Goal: Information Seeking & Learning: Check status

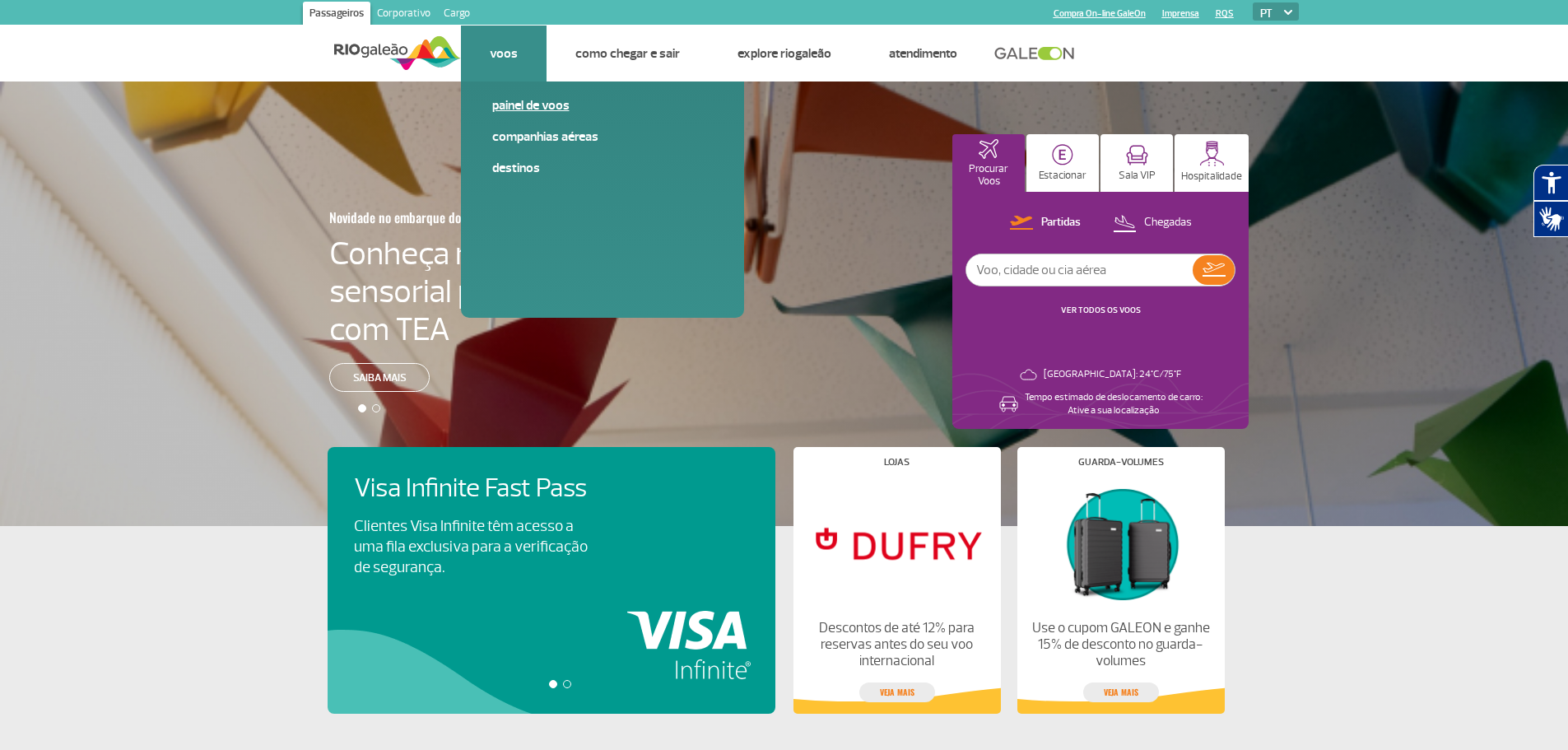
click at [528, 102] on link "Painel de voos" at bounding box center [602, 105] width 221 height 18
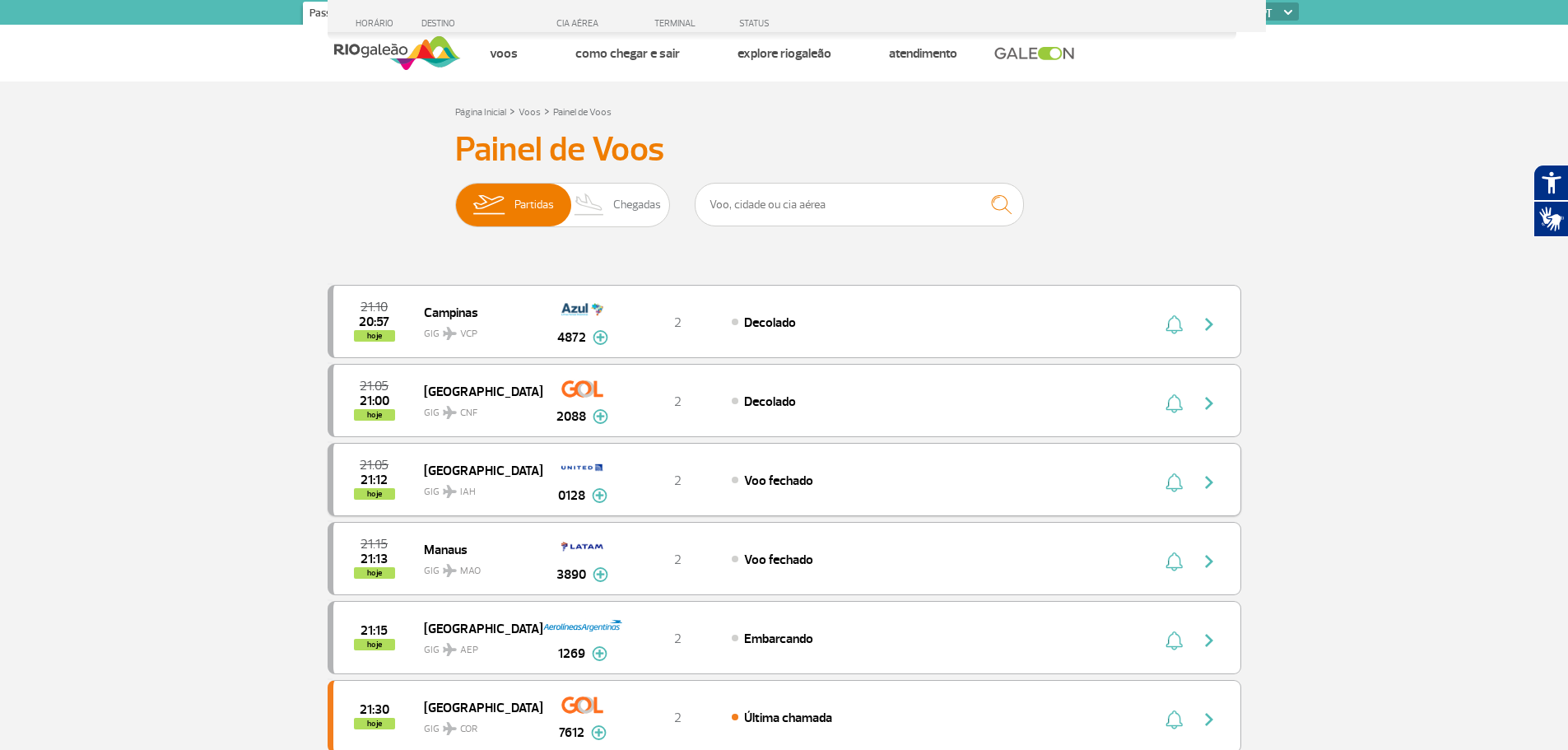
scroll to position [274, 0]
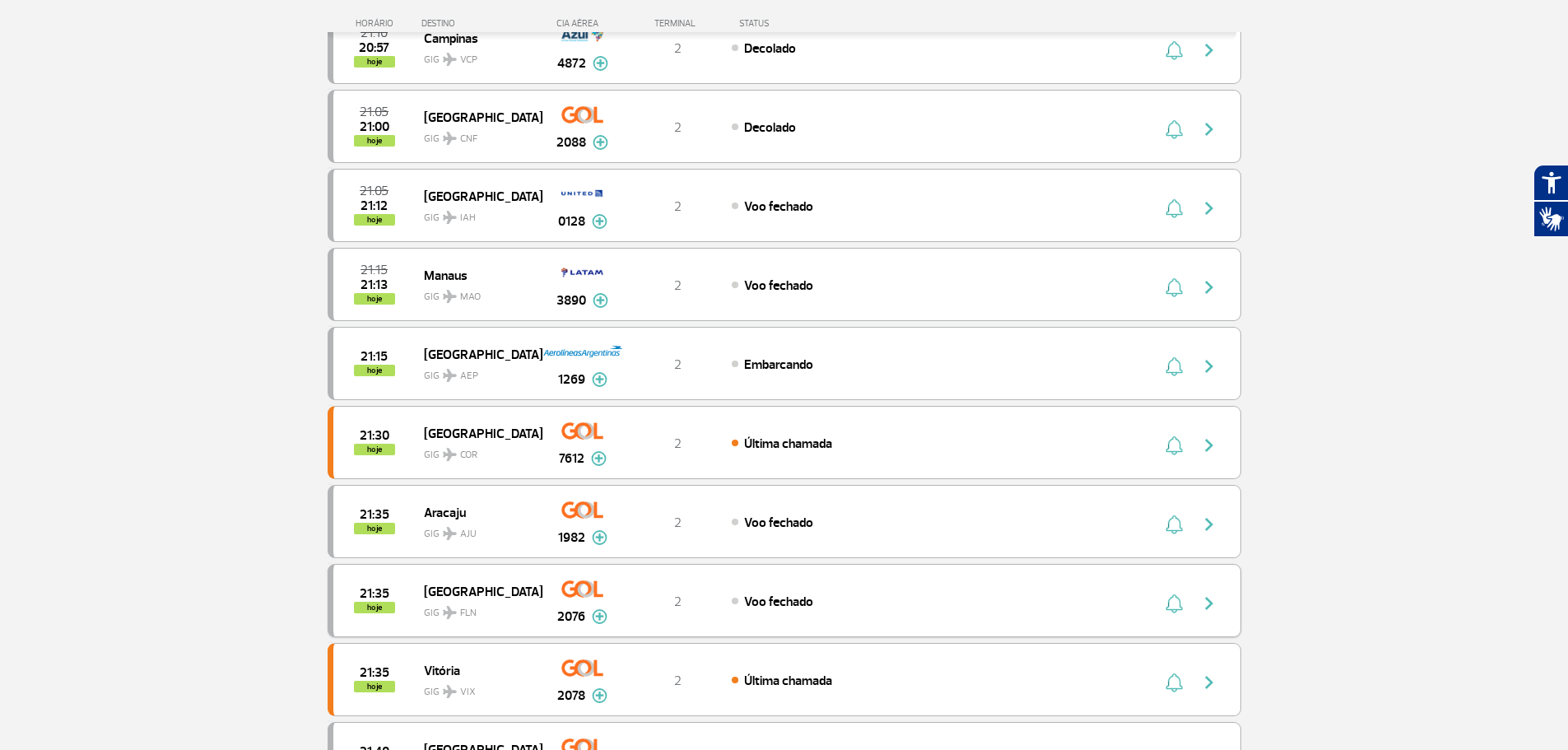
click at [736, 601] on div "Voo fechado" at bounding box center [912, 601] width 363 height 18
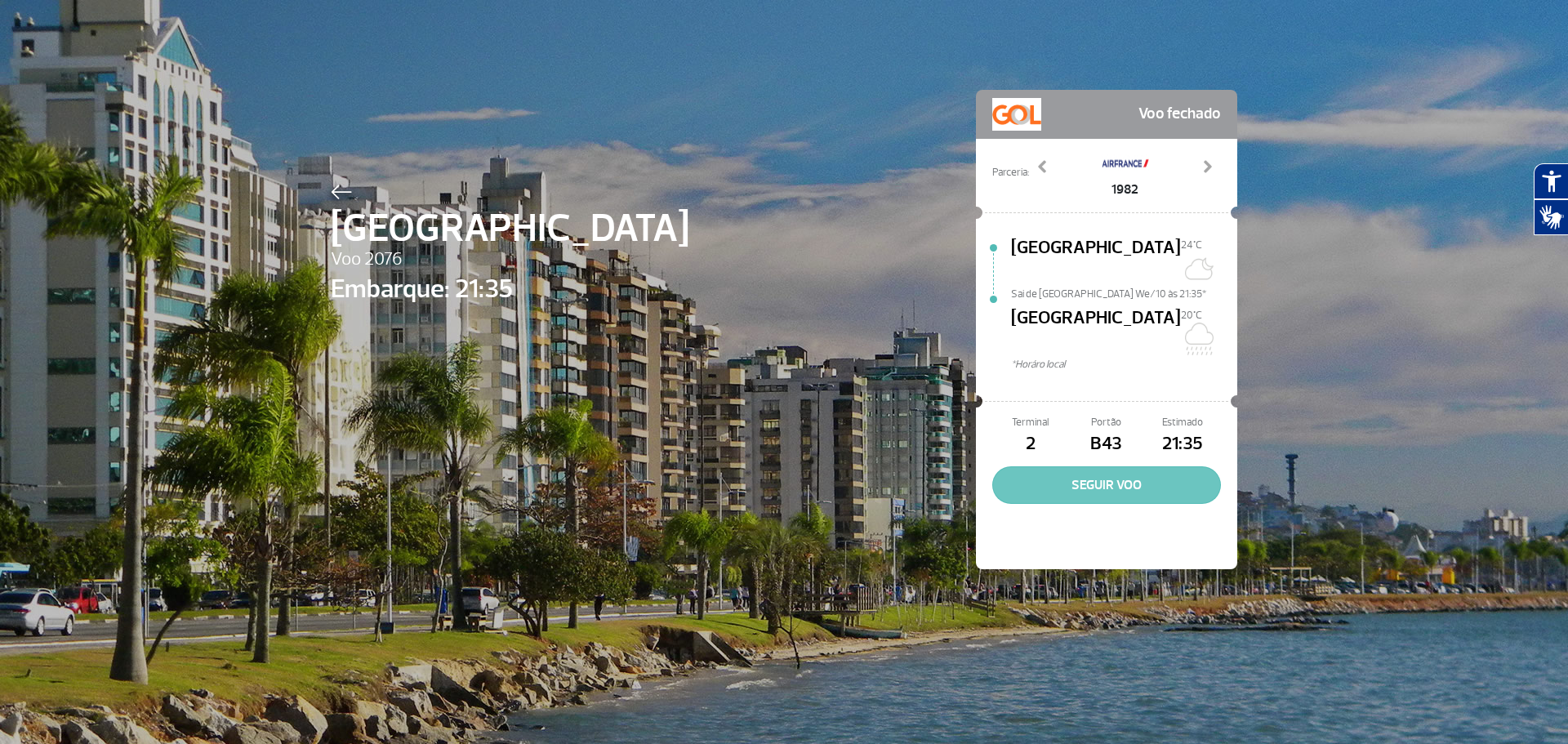
click at [1077, 466] on button "SEGUIR VOO" at bounding box center [1106, 484] width 229 height 38
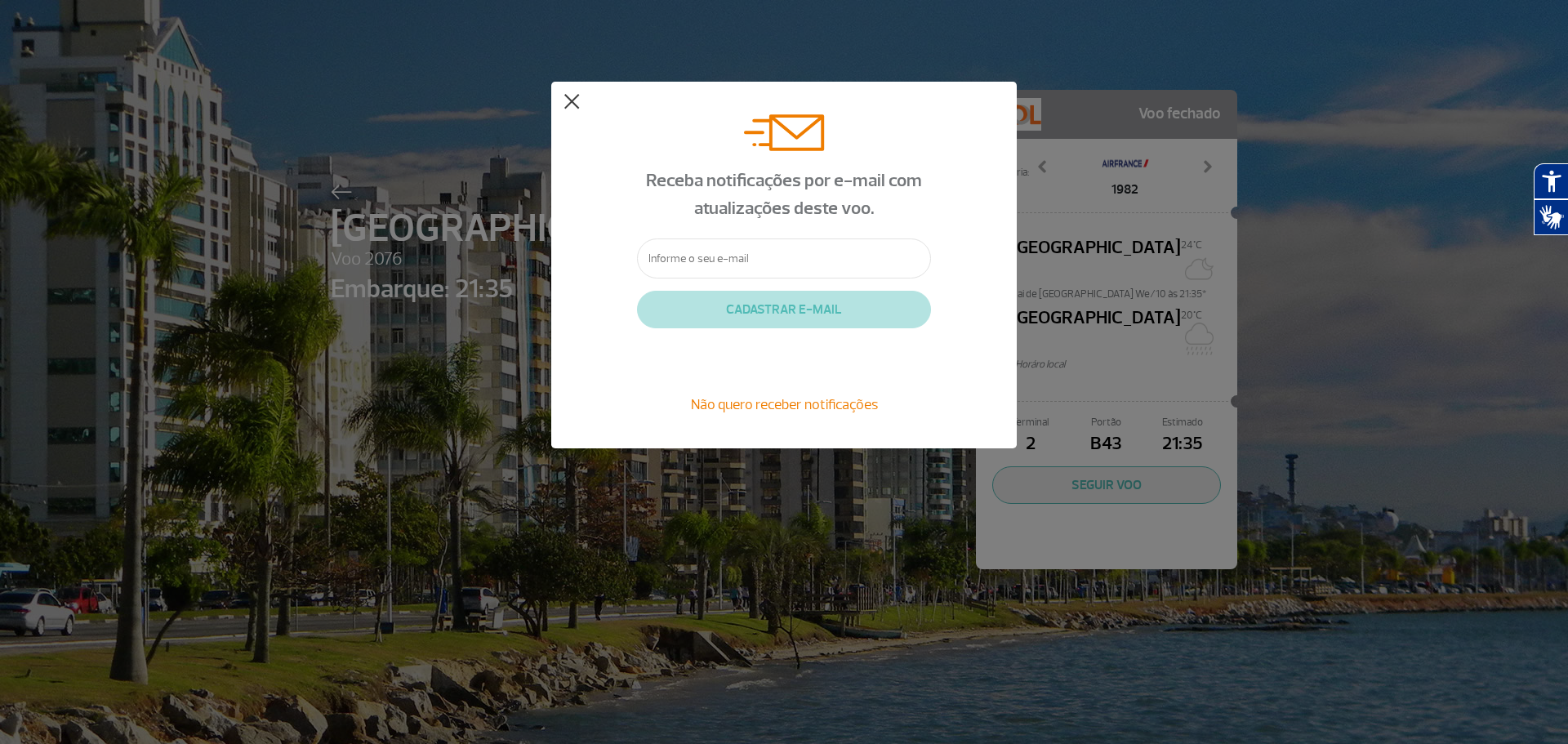
click at [572, 99] on button at bounding box center [571, 101] width 16 height 16
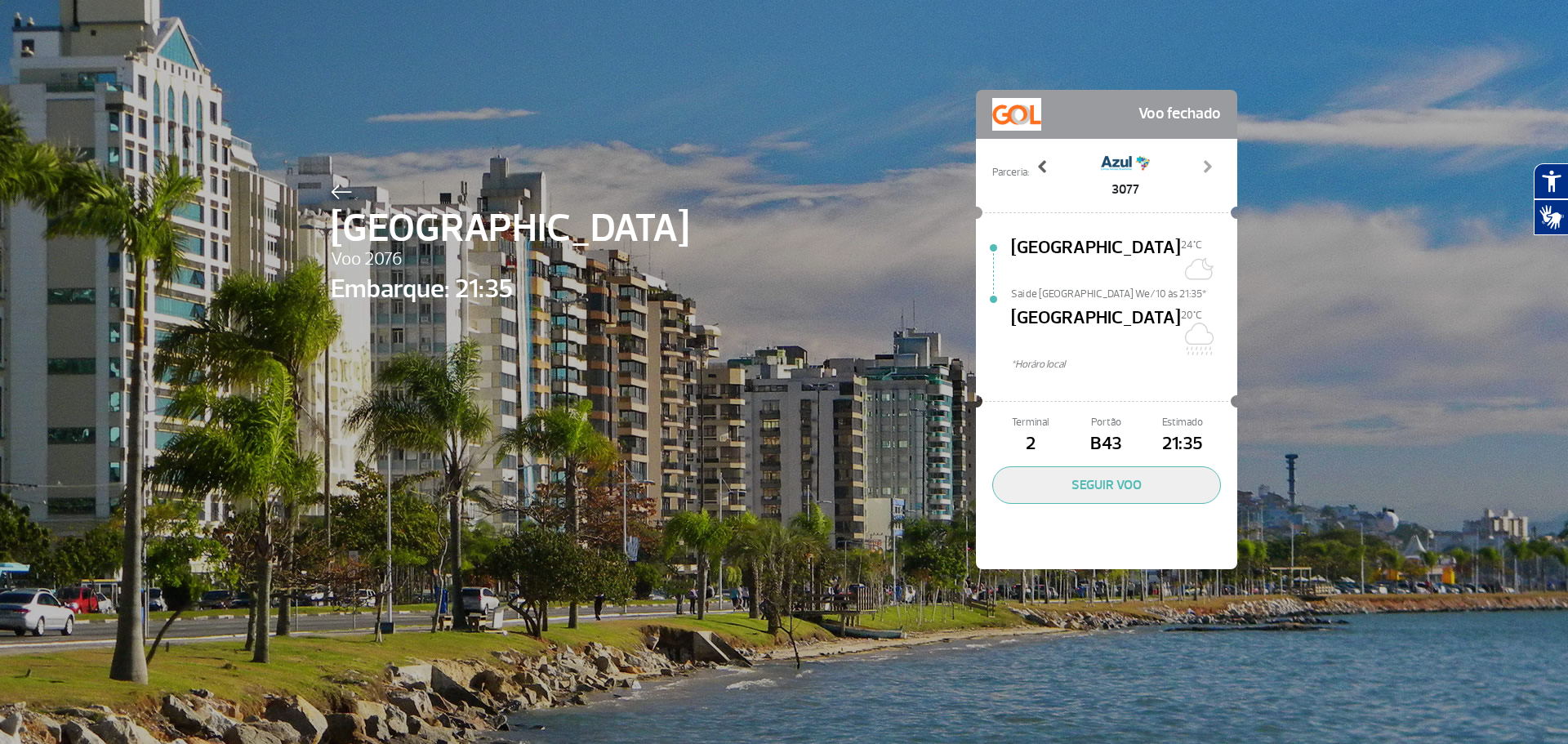
click at [1036, 162] on span at bounding box center [1042, 166] width 16 height 16
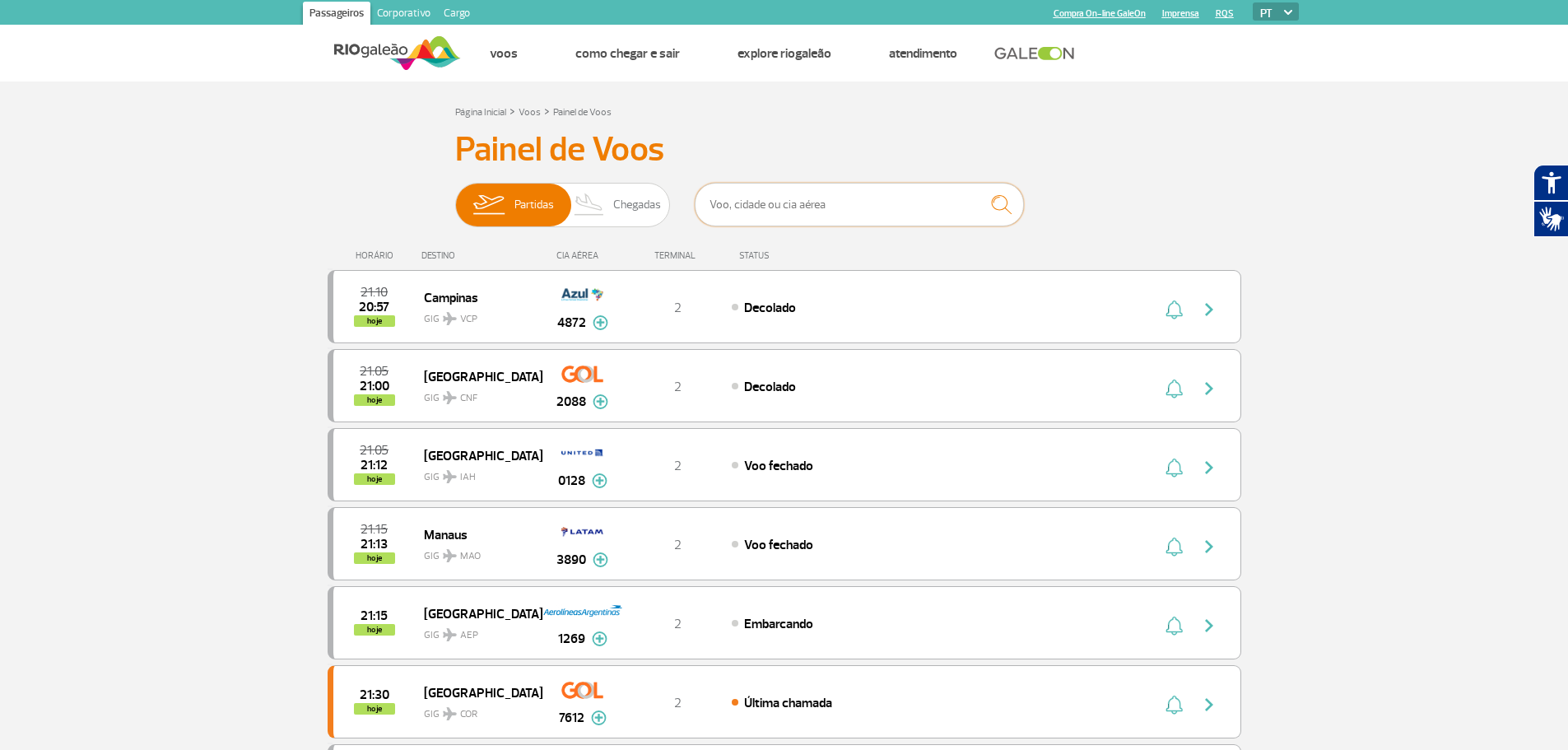
click at [806, 200] on input "text" at bounding box center [859, 204] width 330 height 44
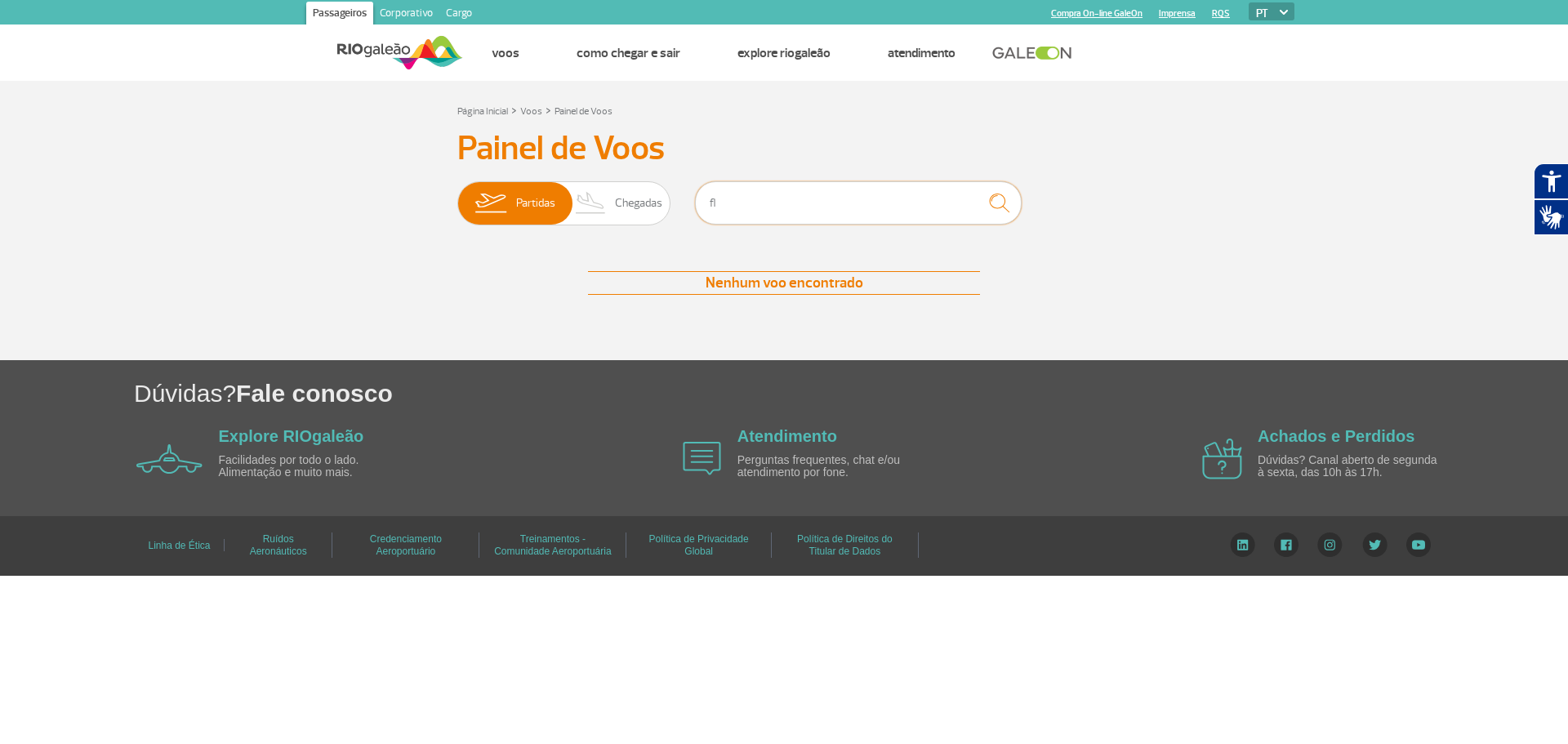
type input "f"
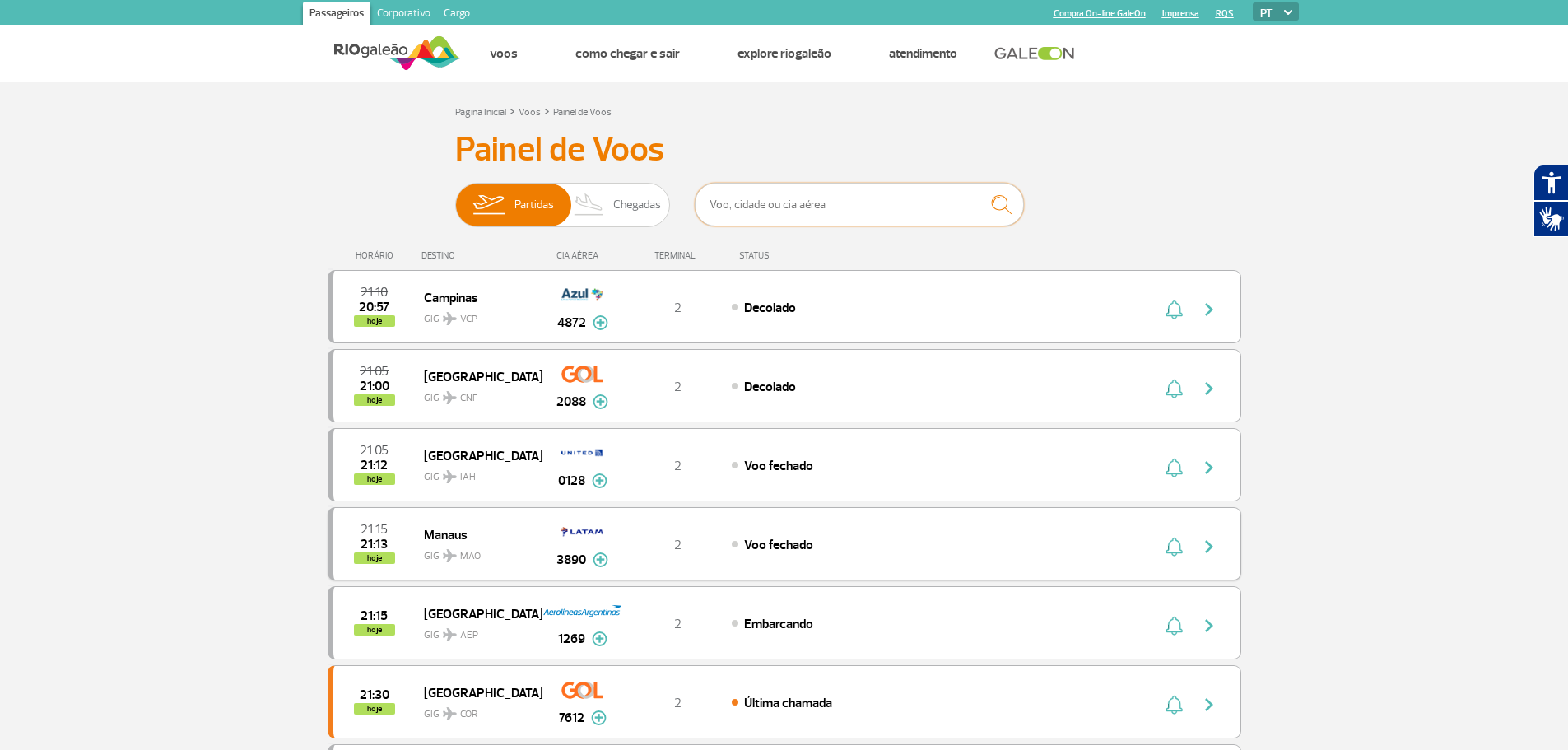
scroll to position [274, 0]
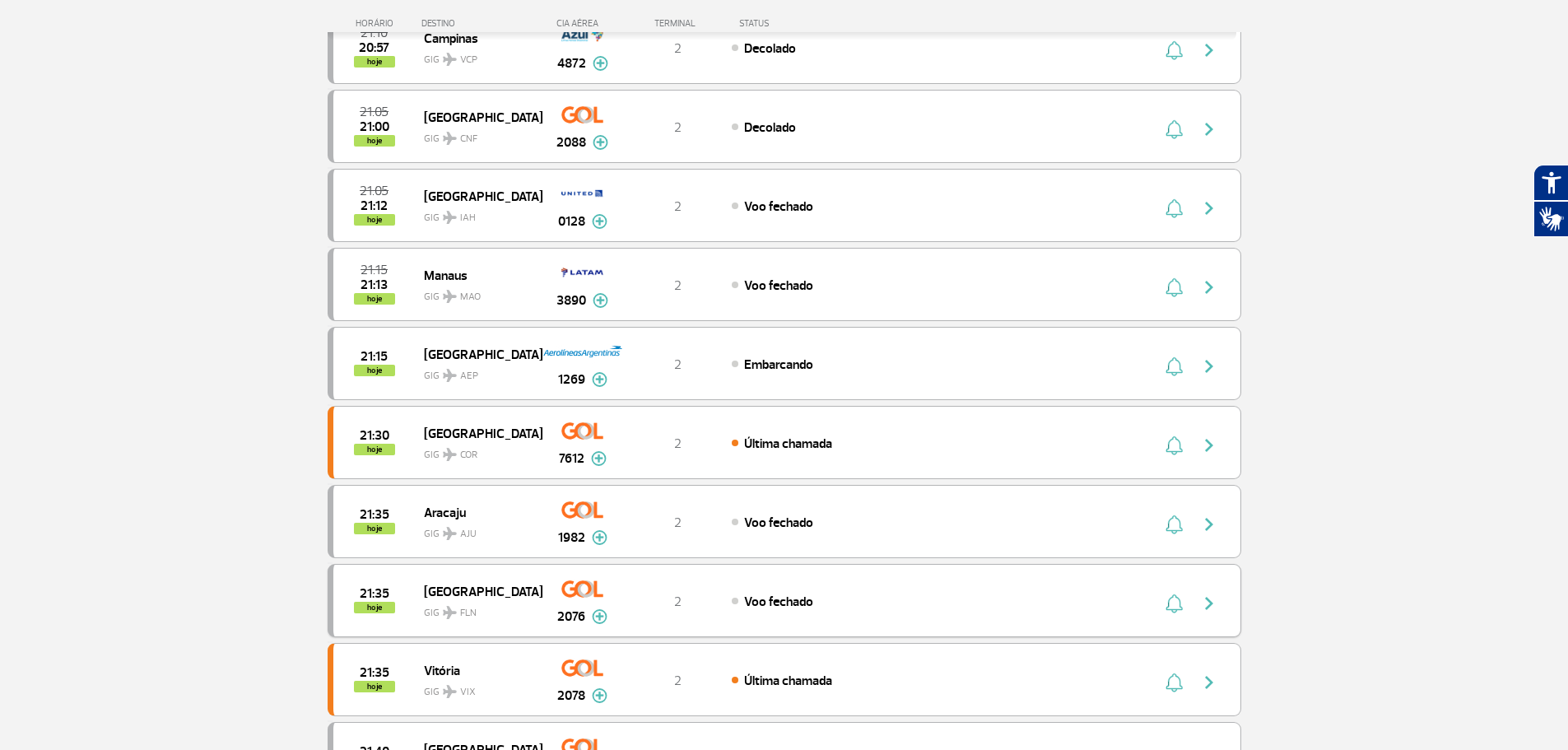
click at [599, 616] on img at bounding box center [600, 616] width 16 height 15
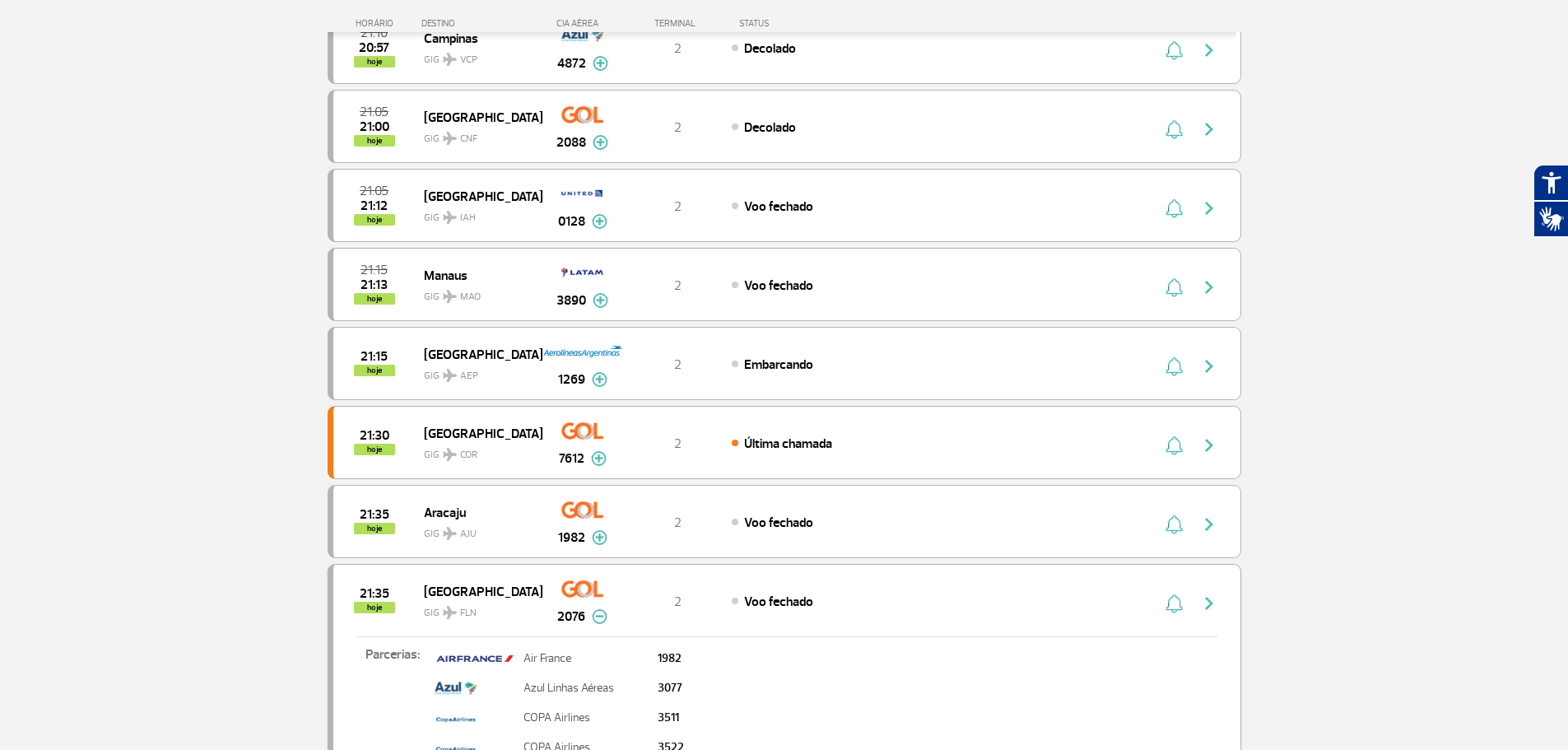
scroll to position [550, 0]
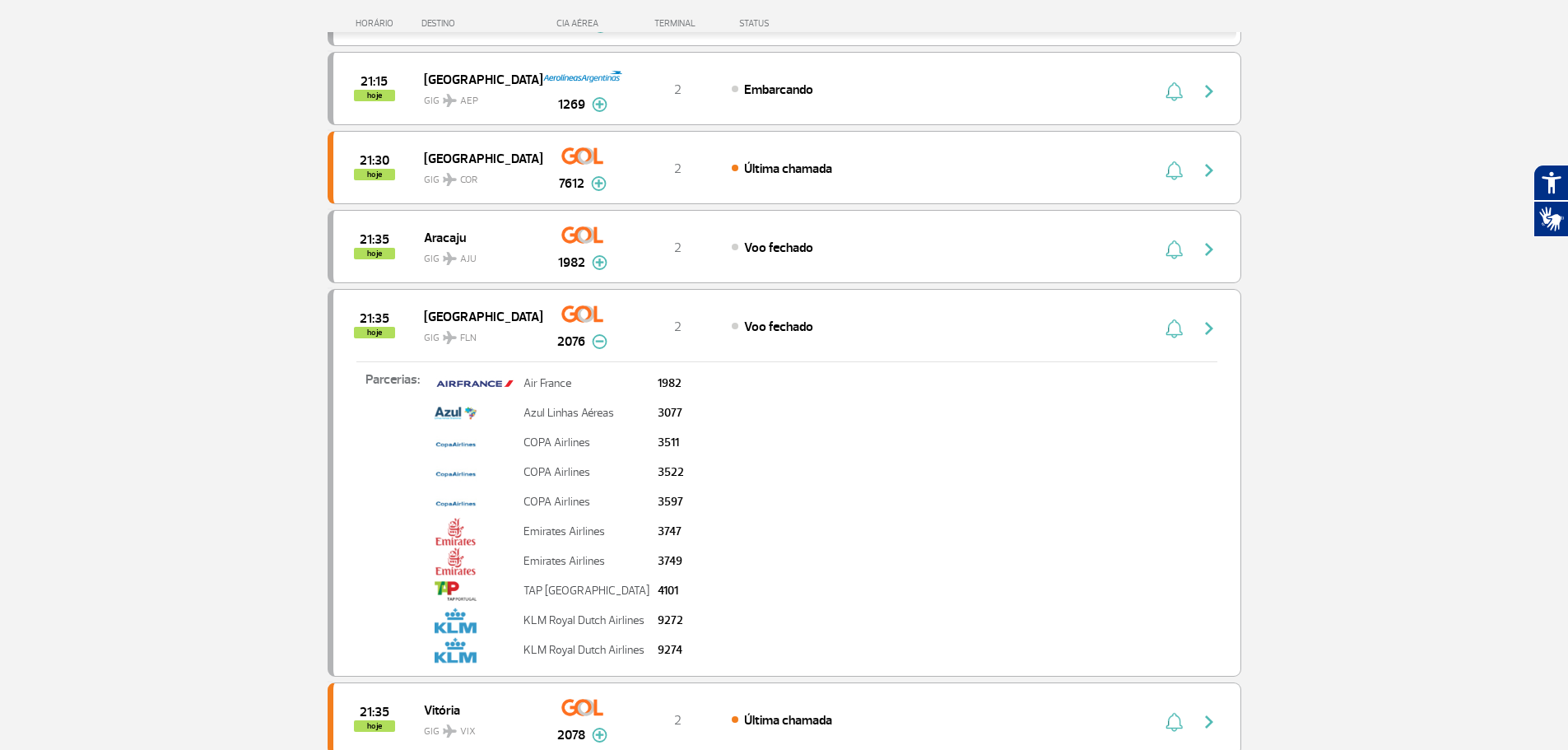
click at [593, 341] on img at bounding box center [600, 341] width 16 height 15
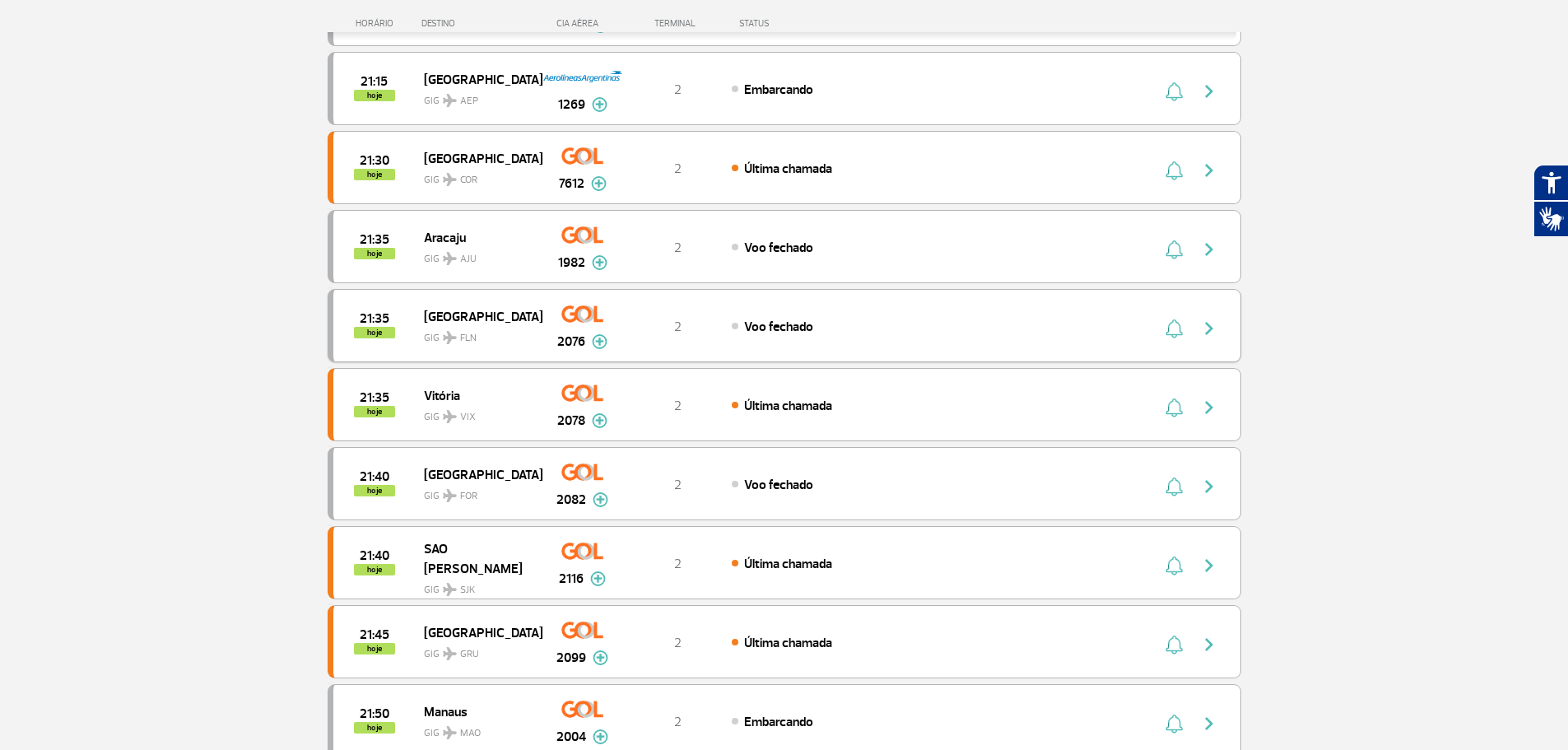
click at [1212, 327] on img "button" at bounding box center [1209, 329] width 19 height 19
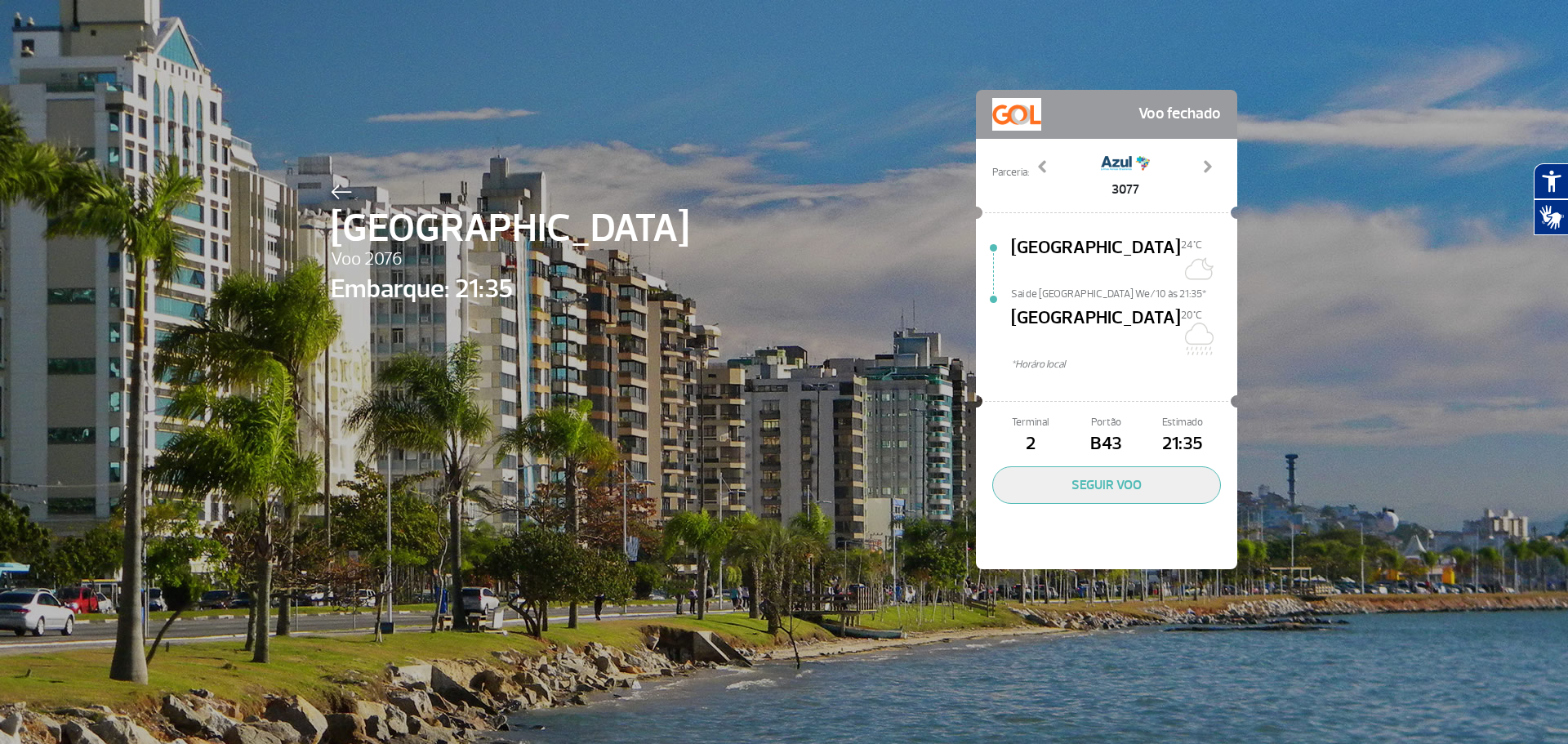
click at [708, 434] on div "Florianópolis Voo 2076 Embarque: 21:35 Voo fechado Parceria: 1982 3077 3511 352…" at bounding box center [784, 305] width 931 height 610
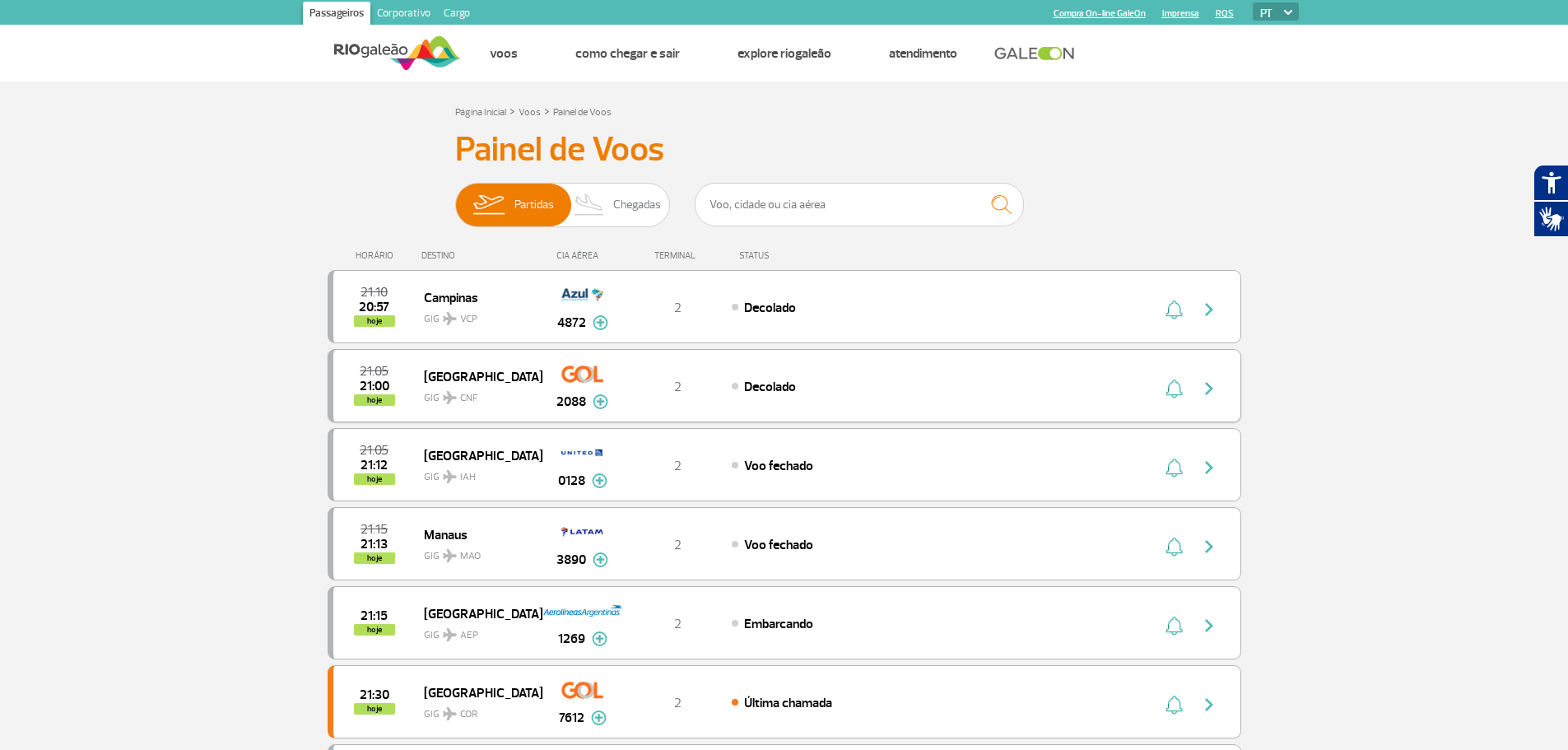
click at [463, 383] on span "GIG CNF" at bounding box center [477, 394] width 105 height 24
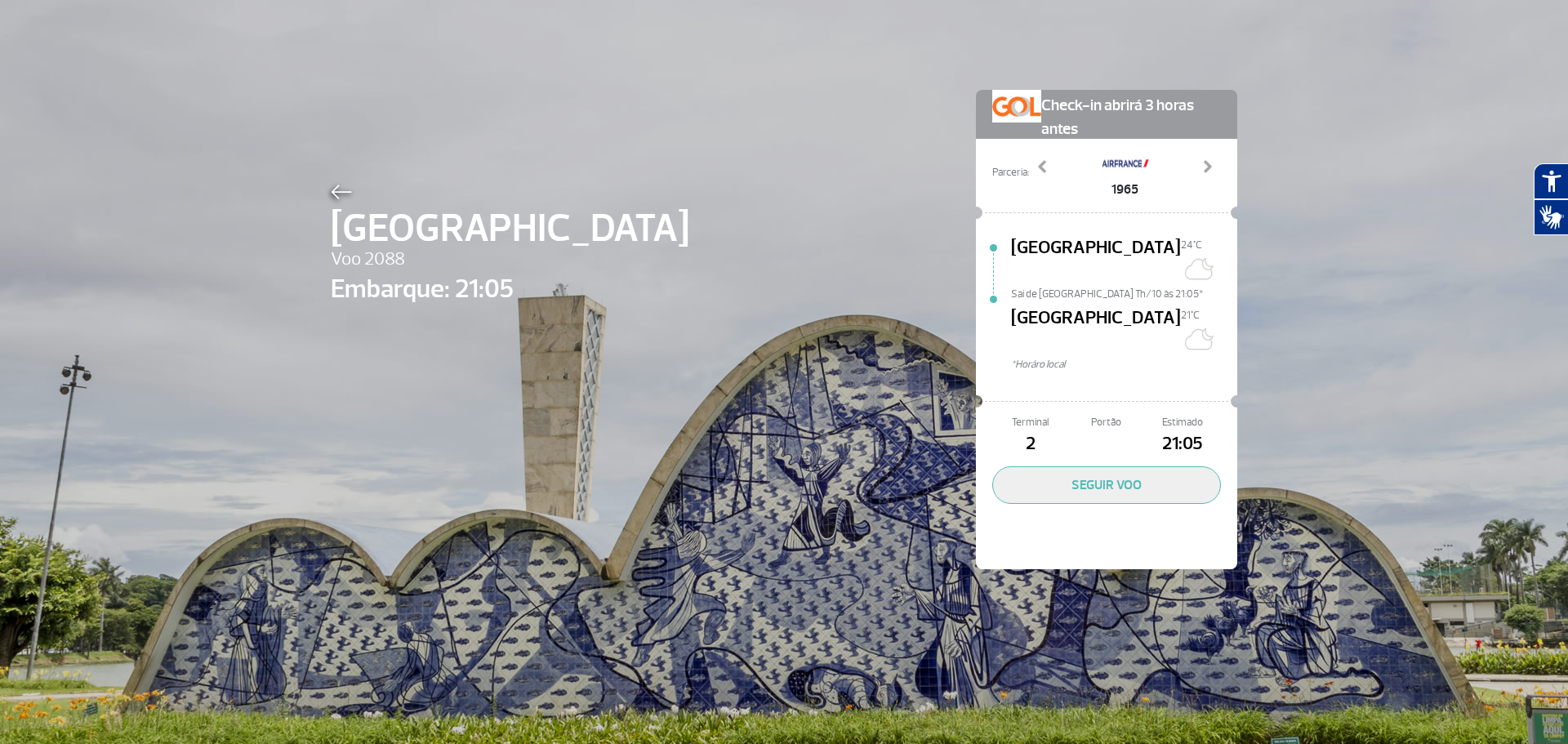
click at [331, 192] on img at bounding box center [342, 191] width 21 height 14
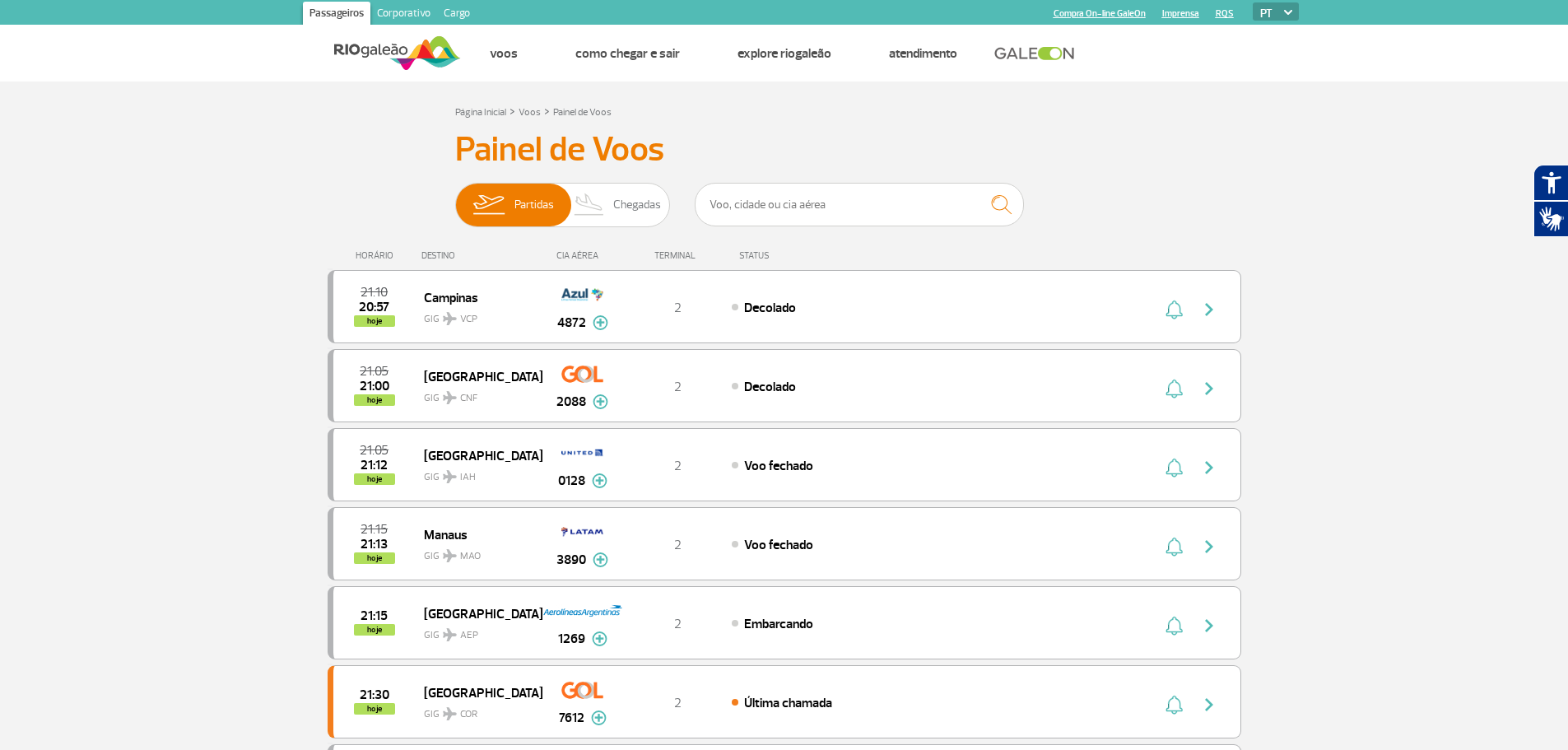
scroll to position [274, 0]
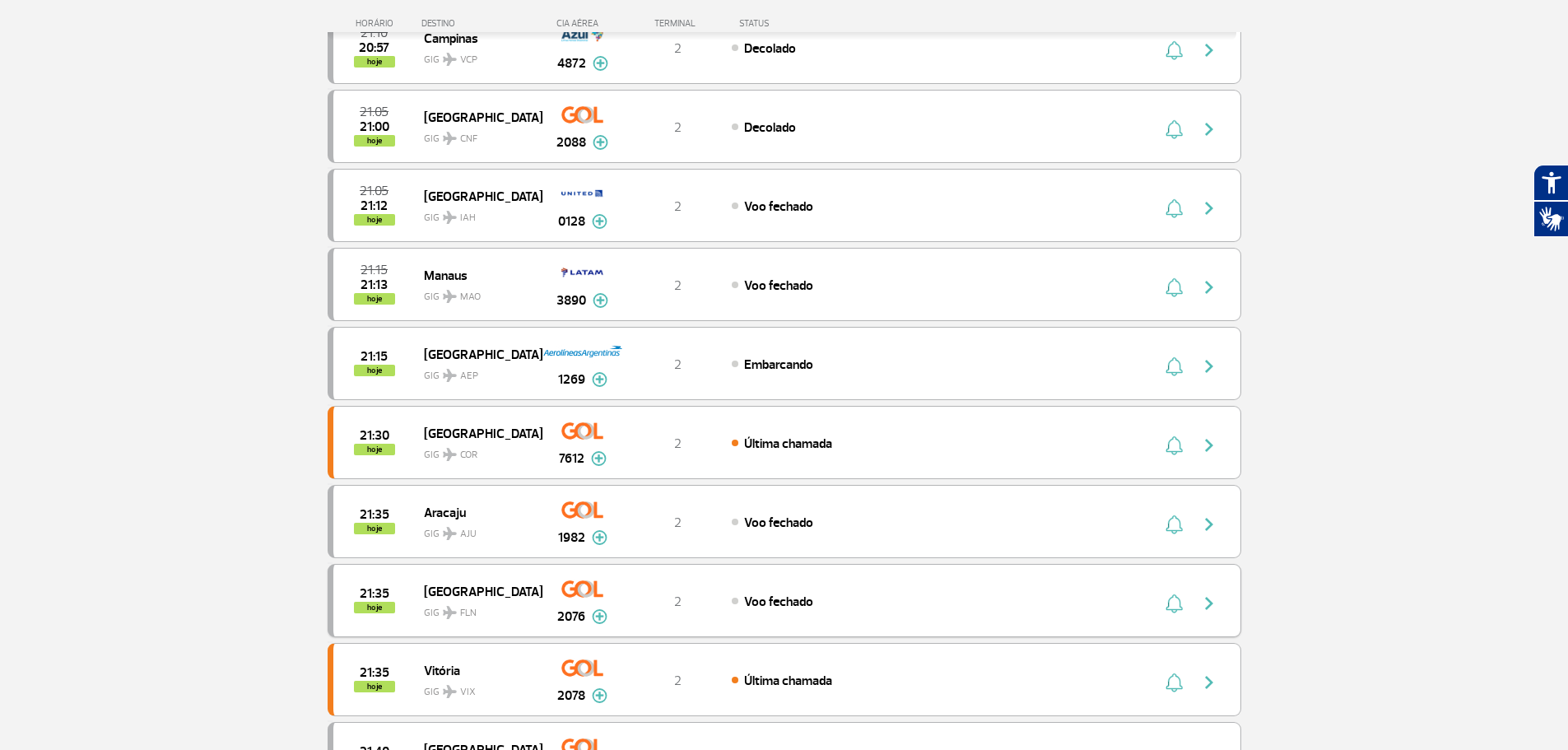
click at [452, 608] on img at bounding box center [449, 613] width 14 height 14
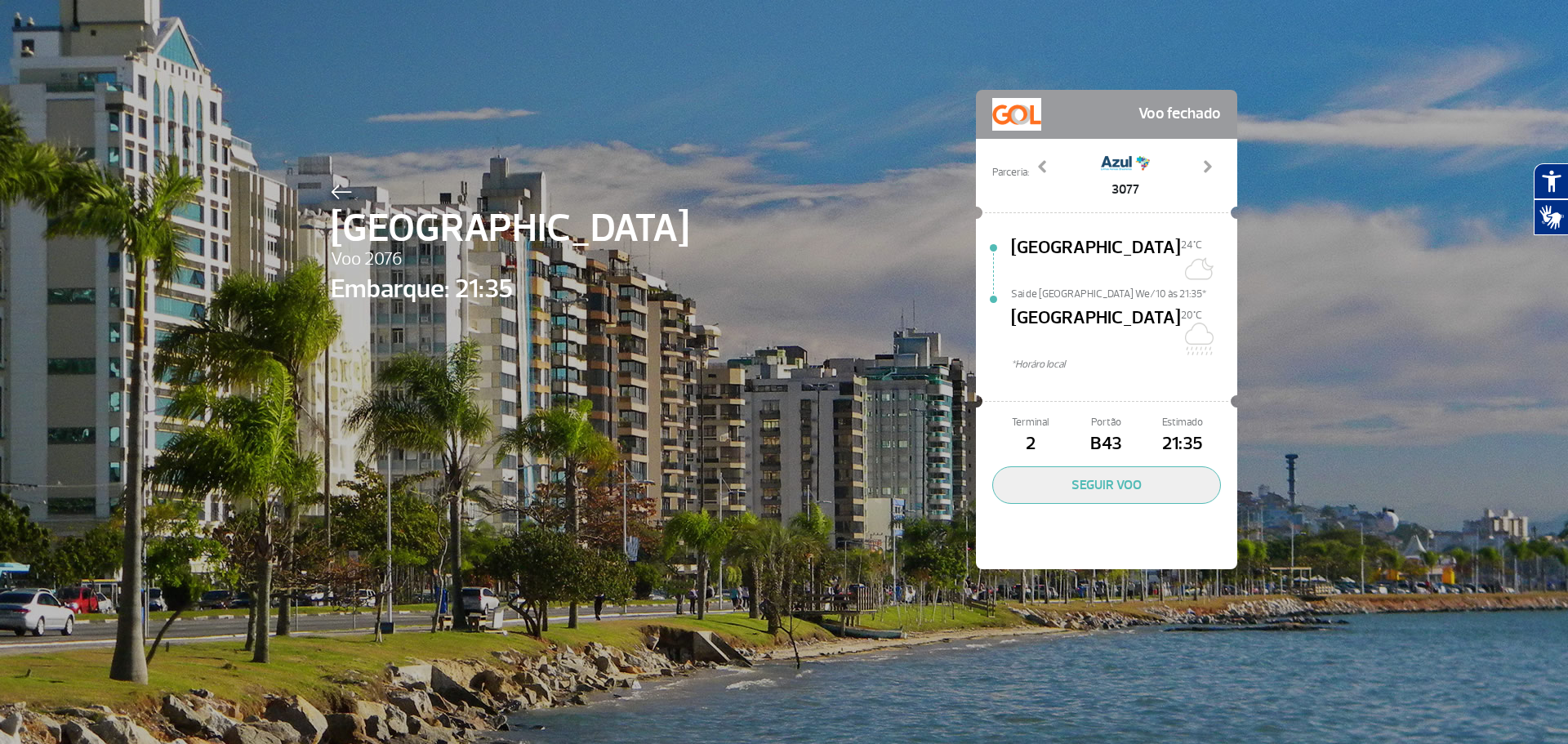
click at [347, 195] on div at bounding box center [510, 189] width 359 height 19
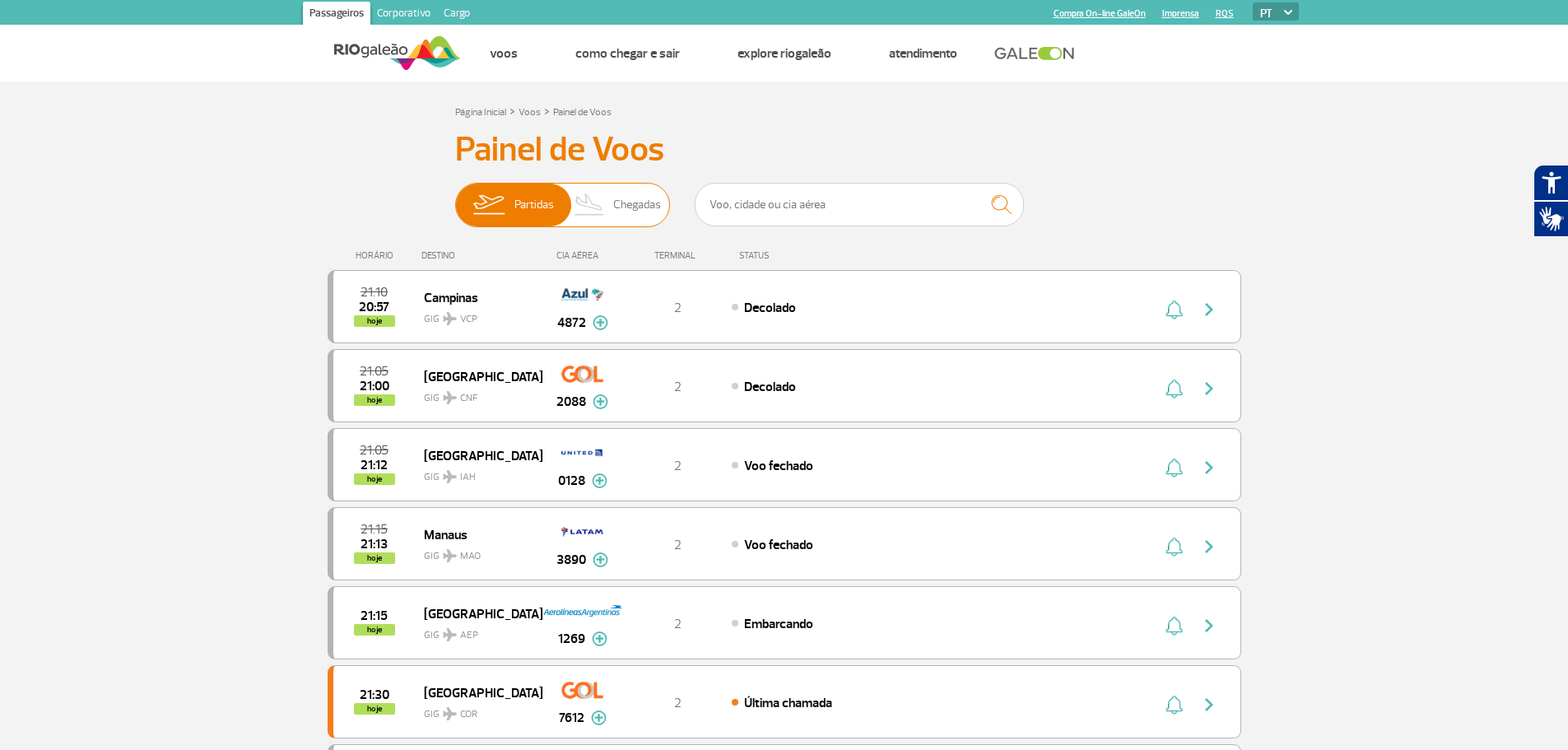
click at [629, 205] on span "Chegadas" at bounding box center [637, 205] width 48 height 43
click at [455, 196] on input "Partidas Chegadas" at bounding box center [455, 196] width 0 height 0
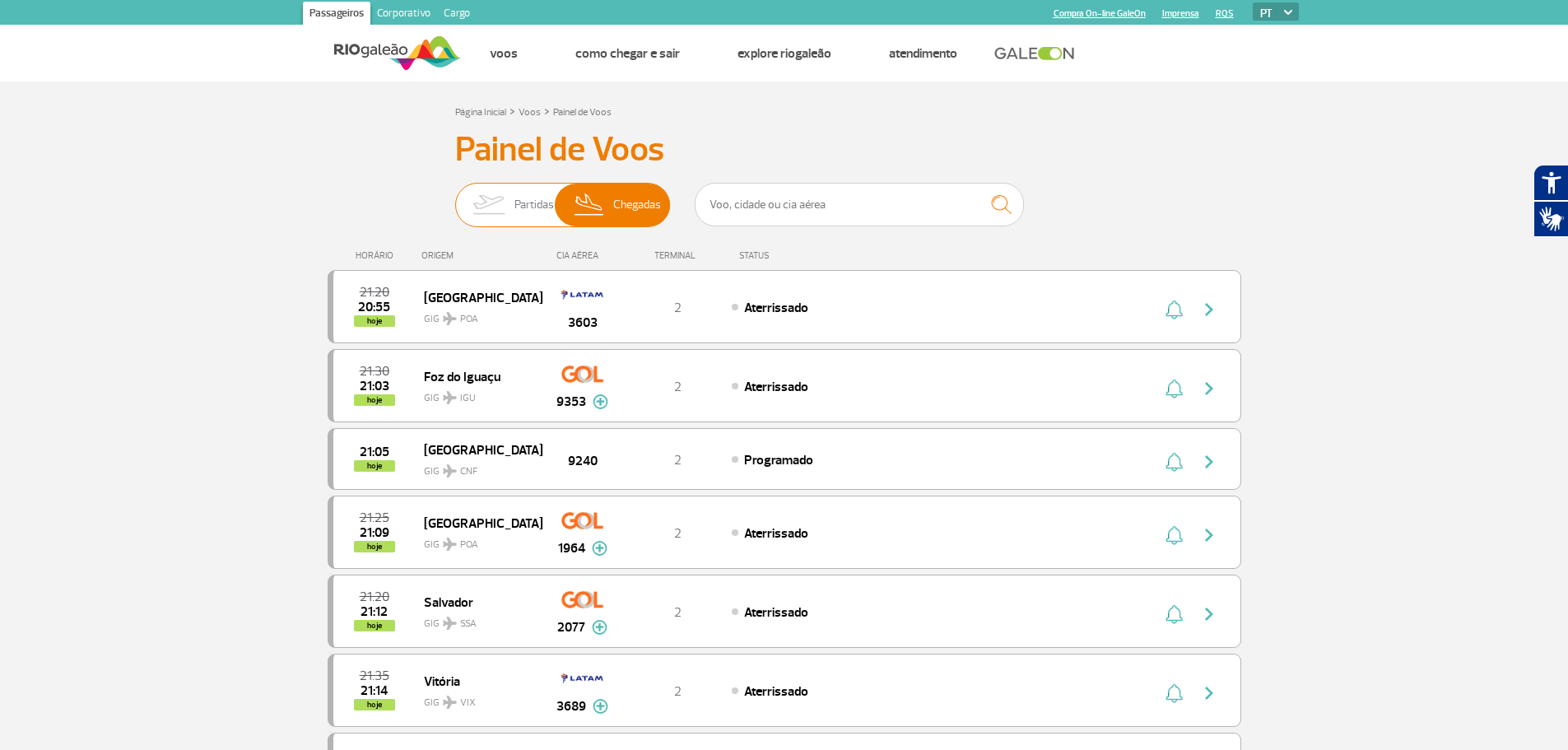
click at [506, 204] on img at bounding box center [488, 205] width 52 height 43
click at [455, 196] on input "Partidas Chegadas" at bounding box center [455, 196] width 0 height 0
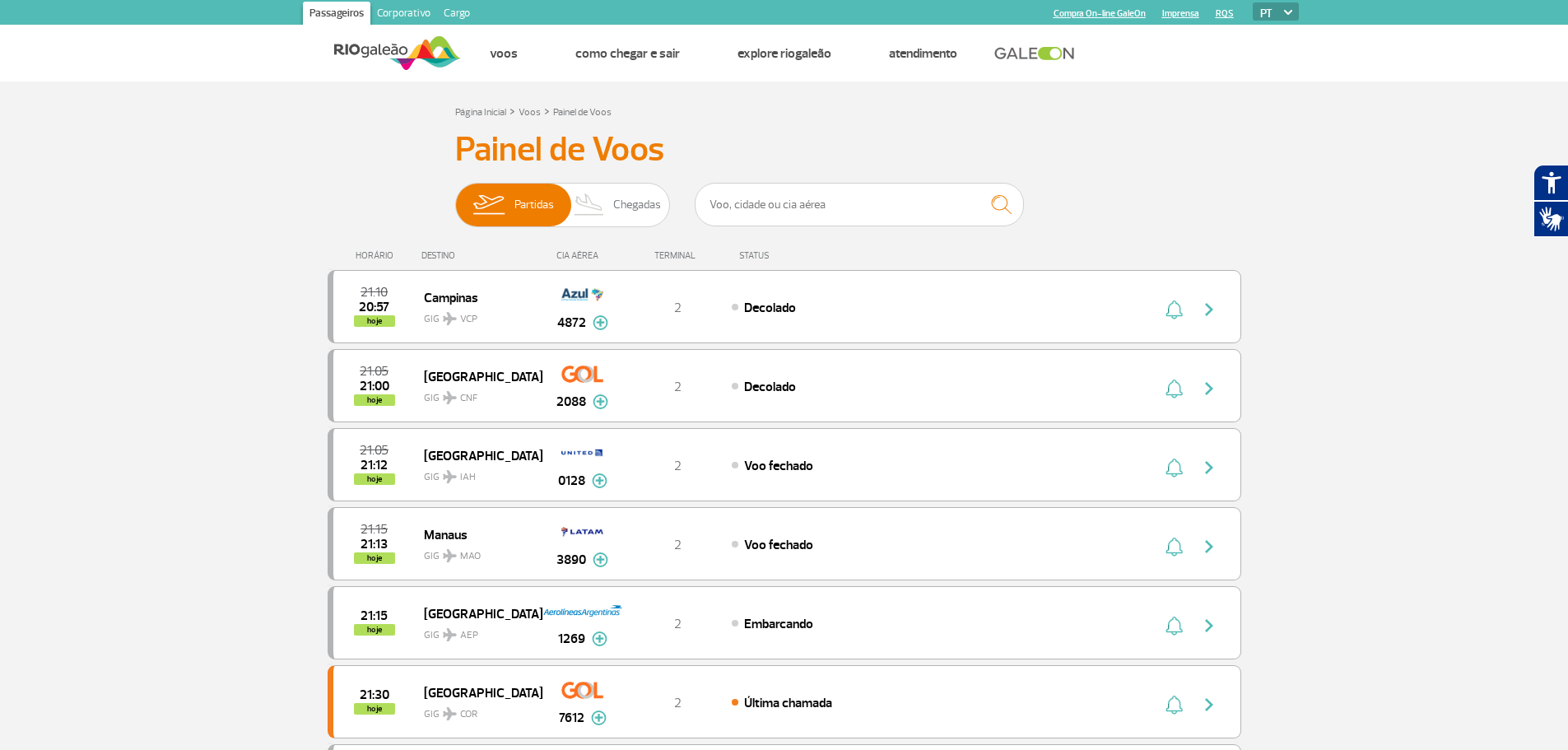
click at [369, 47] on img at bounding box center [398, 53] width 126 height 40
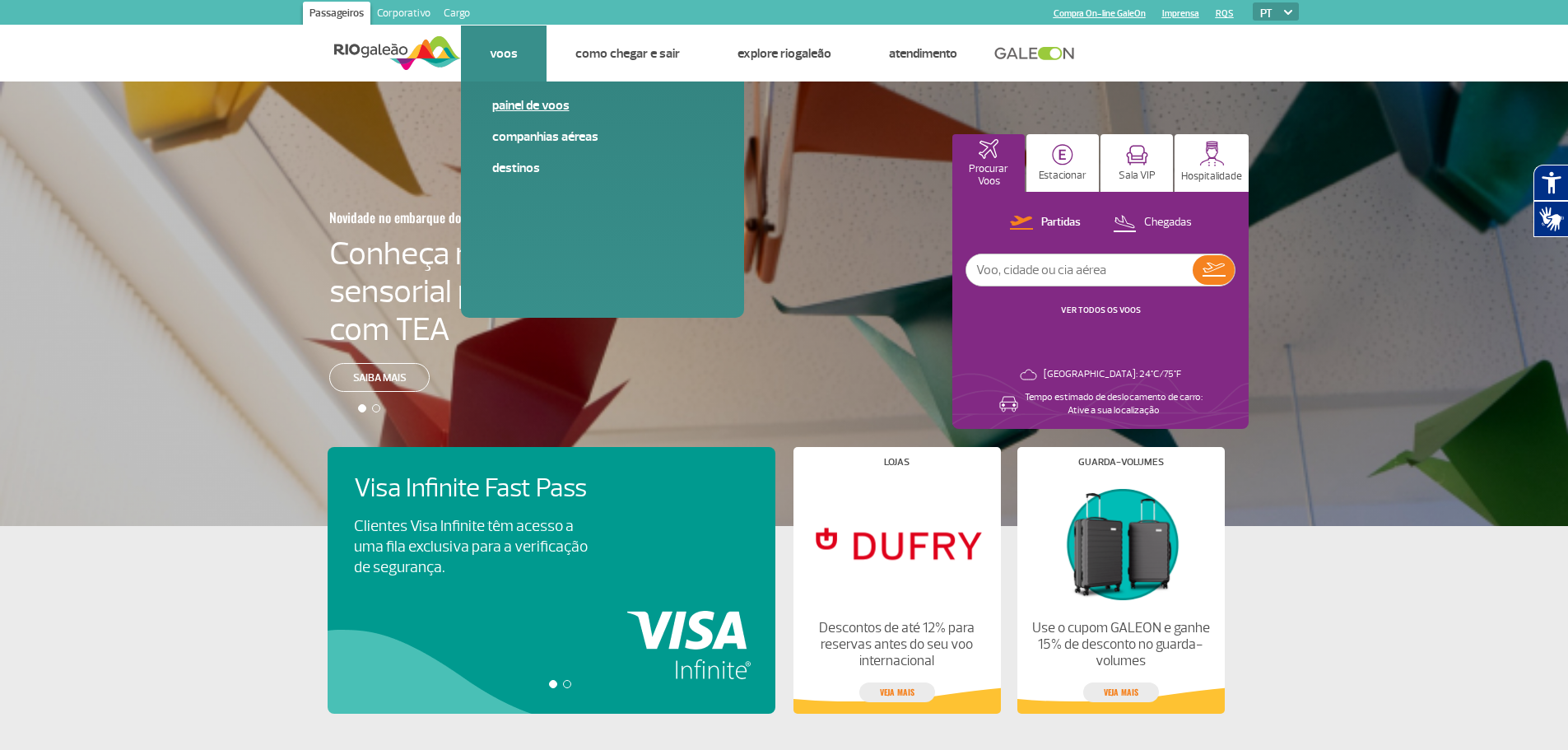
click at [507, 108] on link "Painel de voos" at bounding box center [602, 105] width 221 height 18
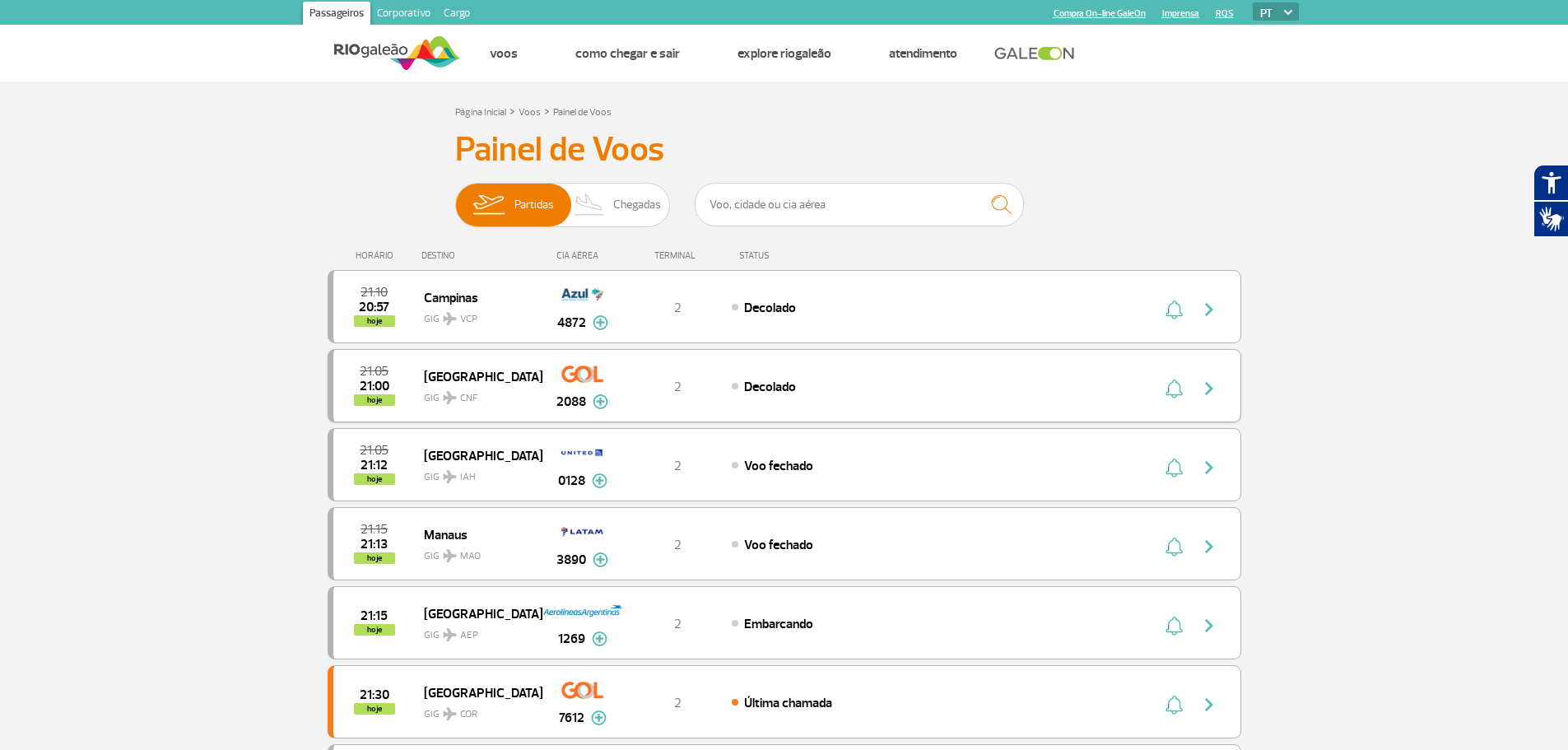
scroll to position [274, 0]
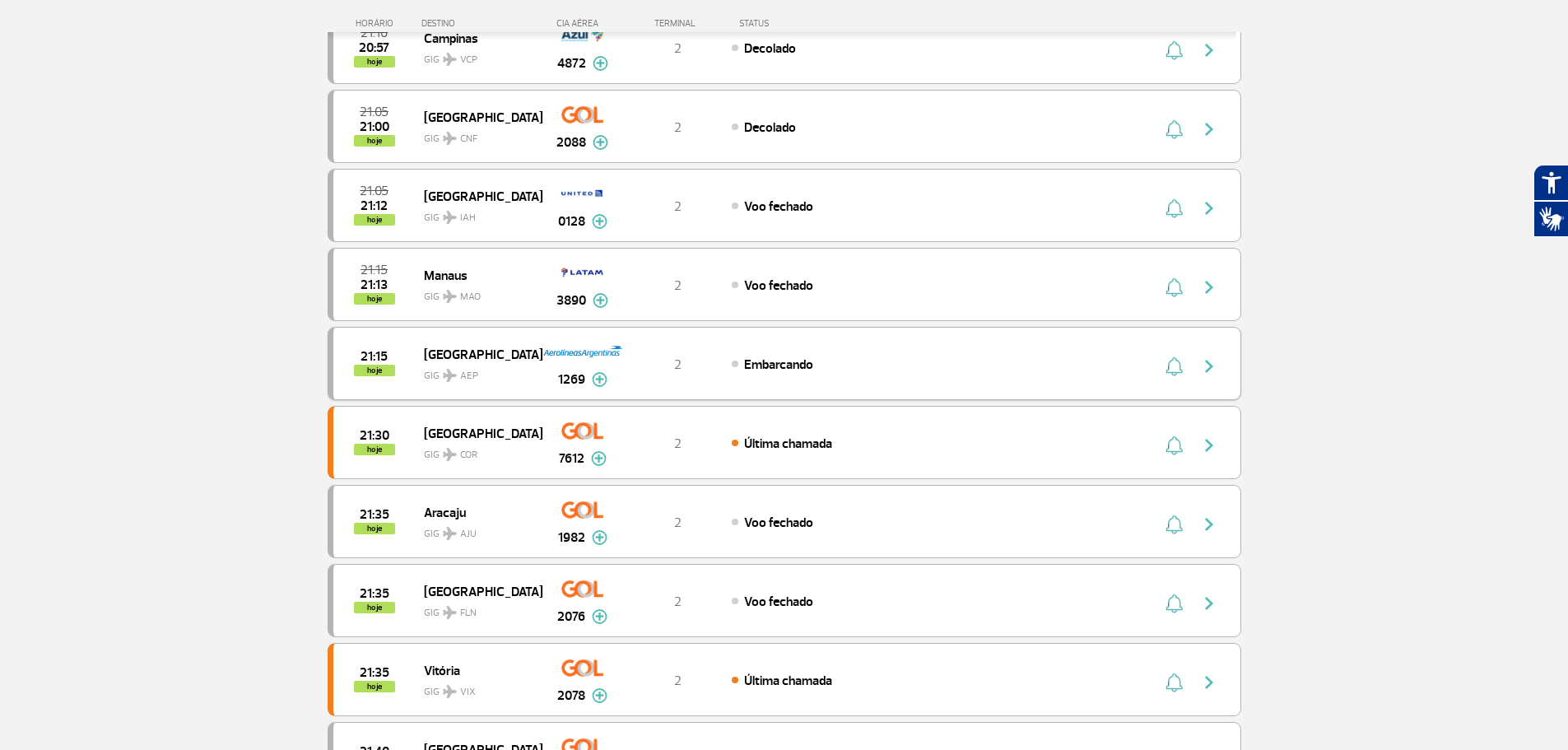
click at [480, 349] on span "[GEOGRAPHIC_DATA]" at bounding box center [477, 354] width 105 height 21
click at [481, 384] on div "21:15 hoje Buenos Aires GIG AEP 1269 2 Embarcando Parcerias: Air France 5314" at bounding box center [784, 363] width 913 height 73
click at [1207, 362] on img "button" at bounding box center [1209, 366] width 19 height 19
click at [509, 443] on span "GIG COR" at bounding box center [477, 450] width 105 height 24
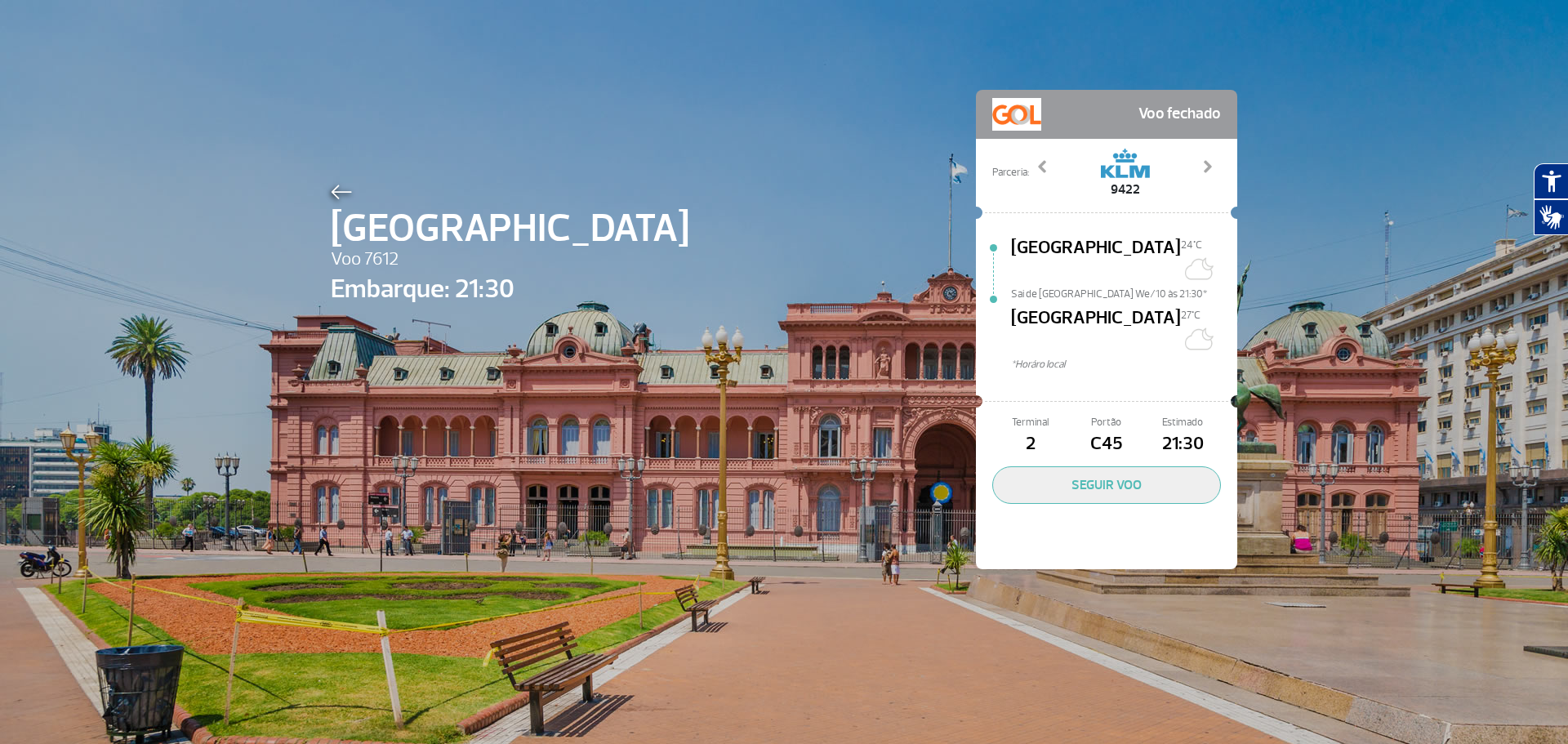
click at [337, 189] on img at bounding box center [342, 191] width 21 height 14
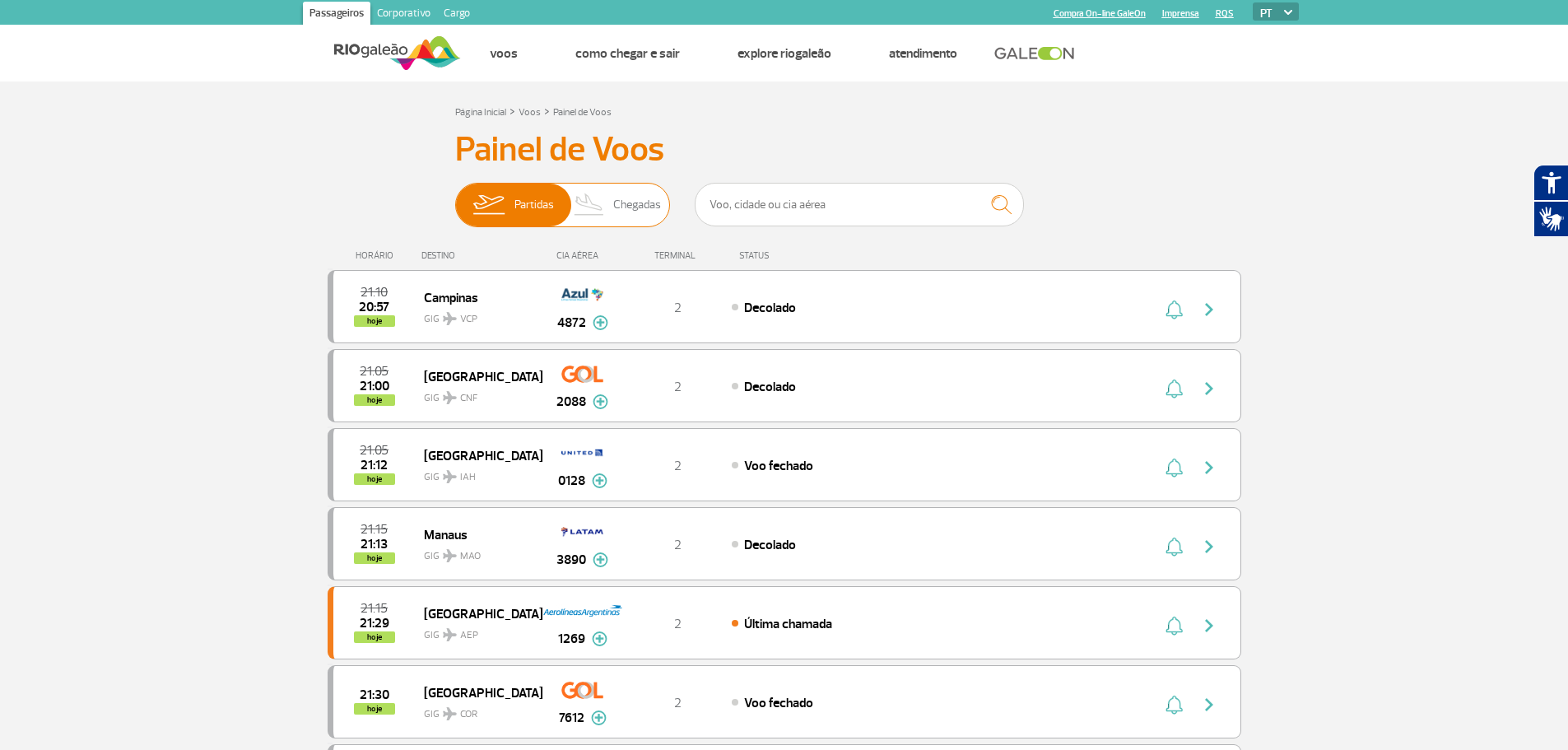
click at [526, 205] on span "Partidas" at bounding box center [534, 205] width 40 height 43
click at [455, 196] on input "Partidas Chegadas" at bounding box center [455, 196] width 0 height 0
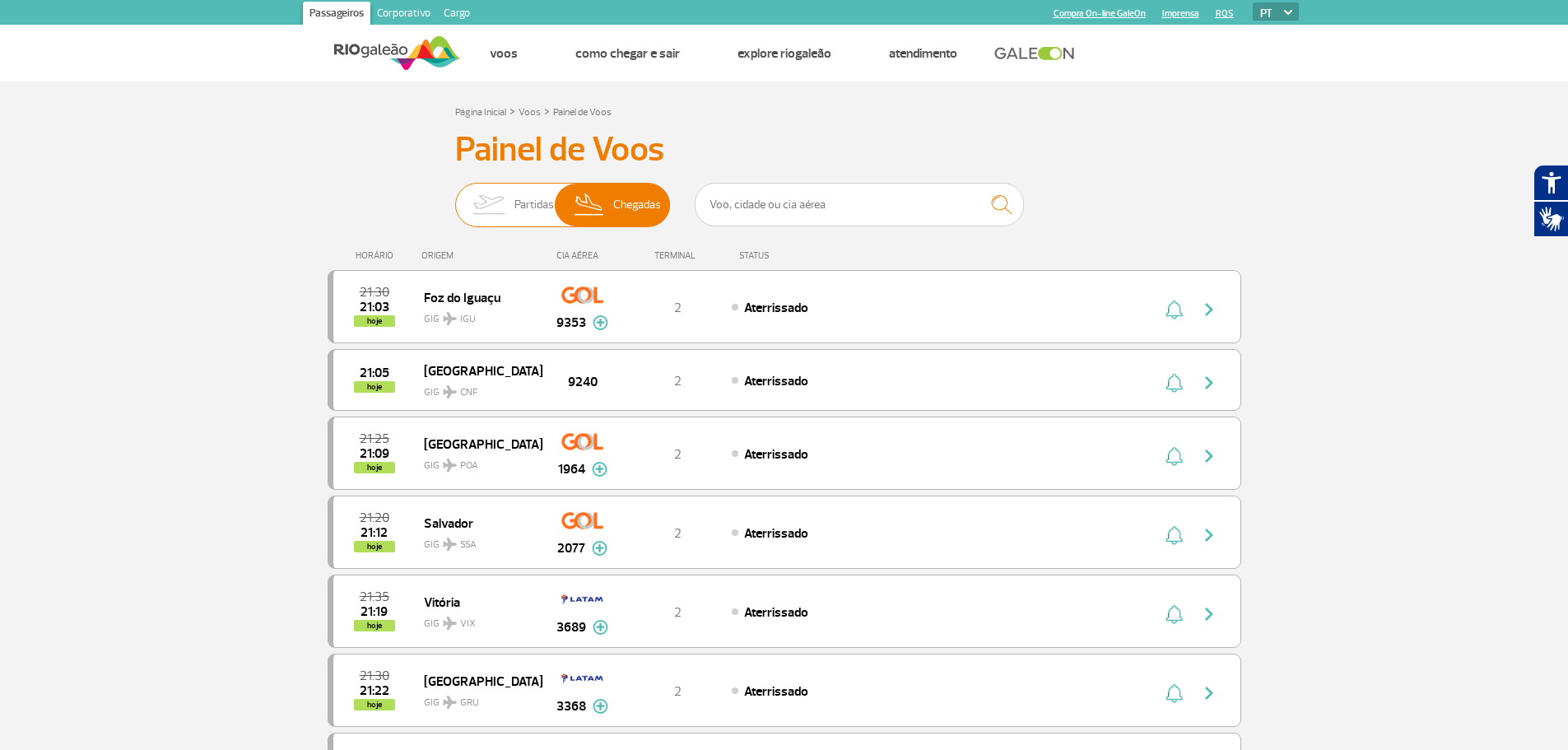
click at [516, 191] on span "Partidas" at bounding box center [534, 205] width 40 height 43
click at [455, 196] on input "Partidas Chegadas" at bounding box center [455, 196] width 0 height 0
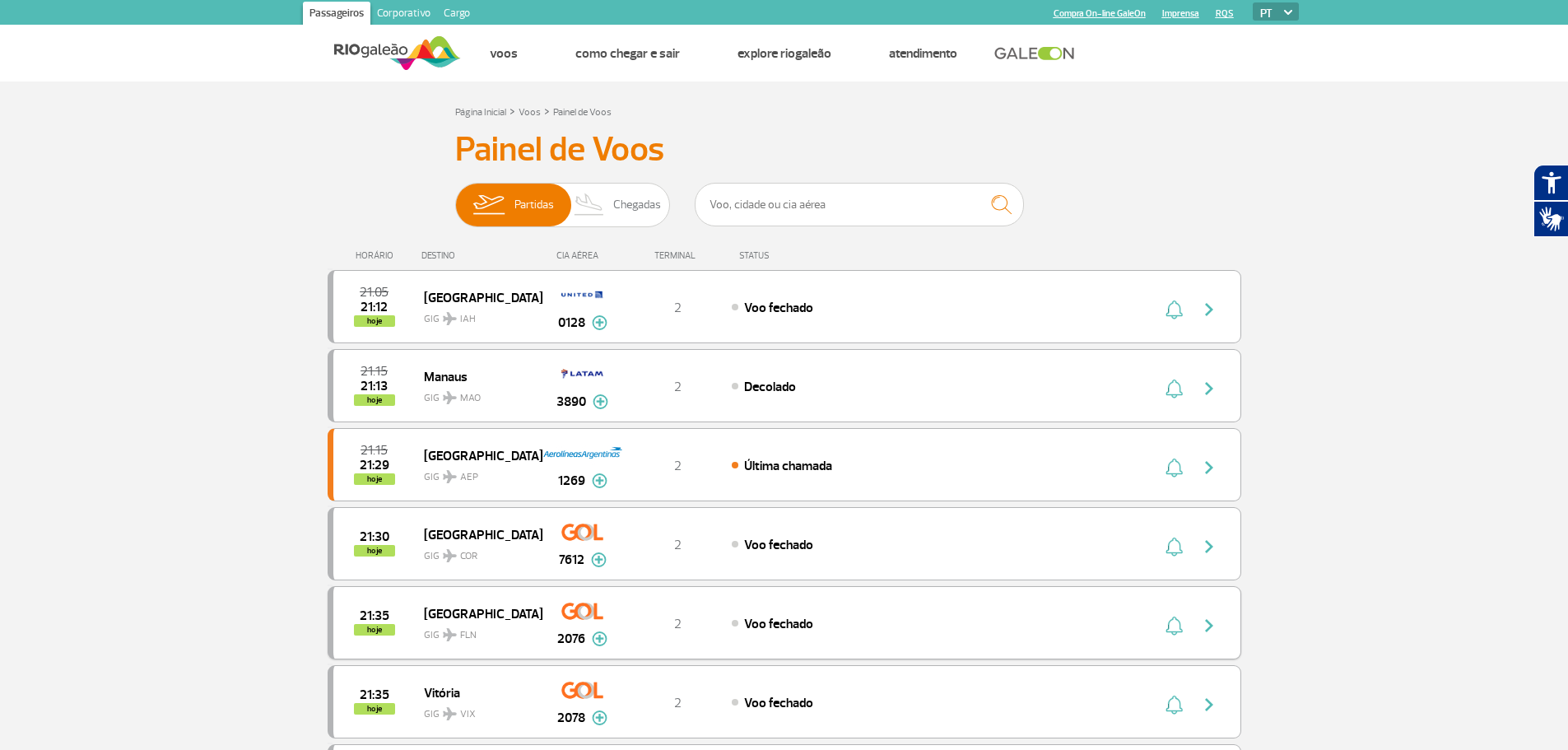
click at [651, 623] on div "2" at bounding box center [678, 623] width 109 height 18
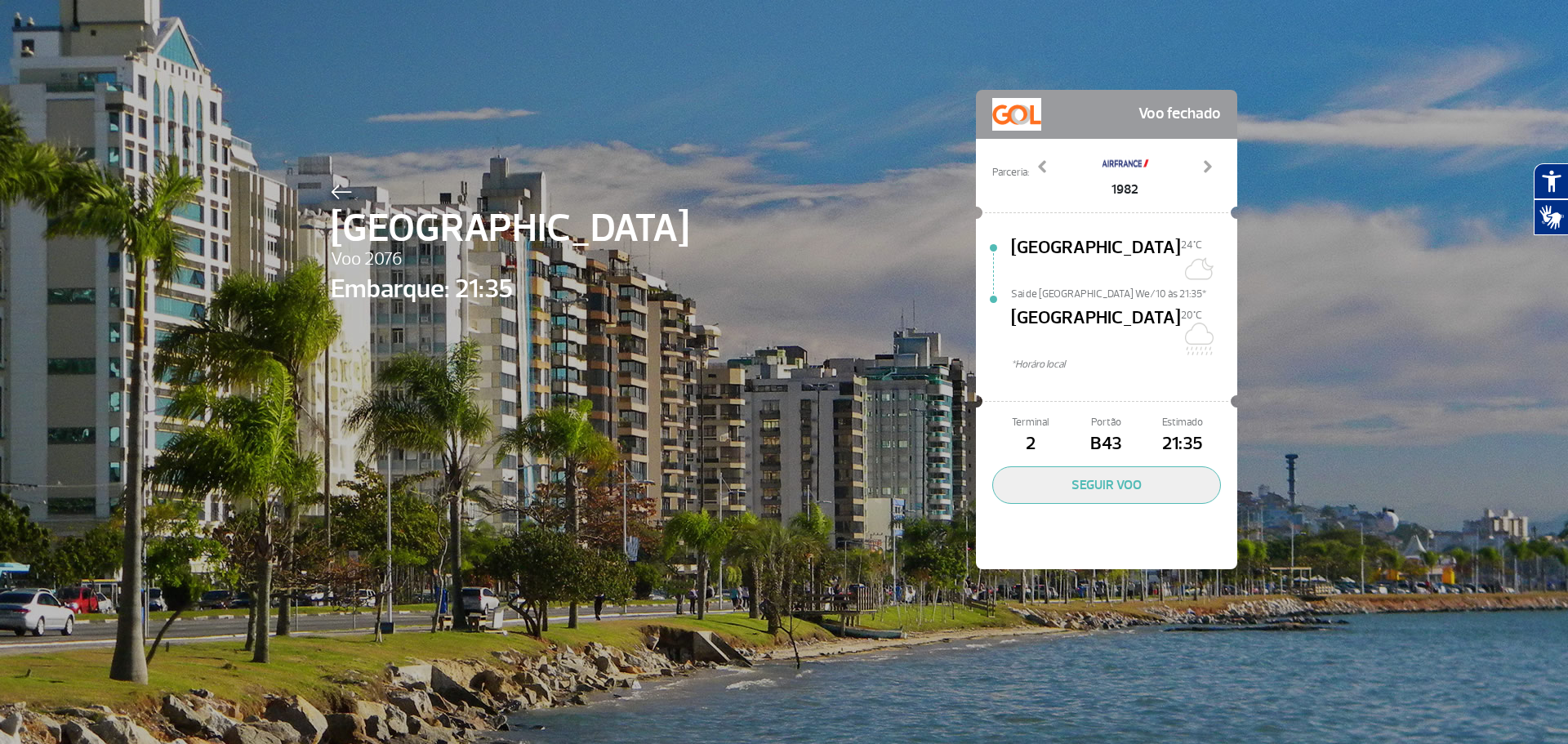
click at [331, 185] on img at bounding box center [342, 191] width 21 height 14
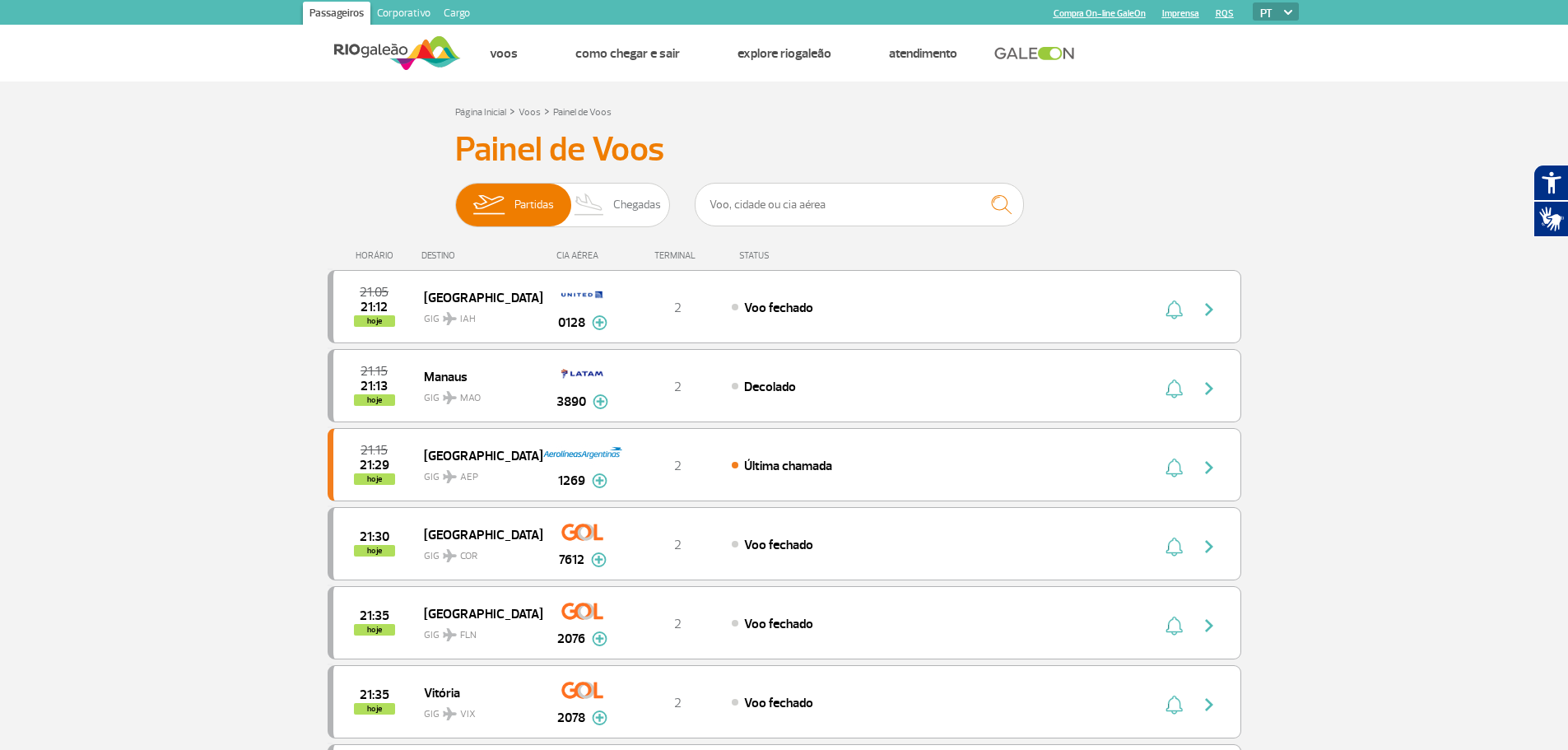
scroll to position [274, 0]
